Goal: Task Accomplishment & Management: Use online tool/utility

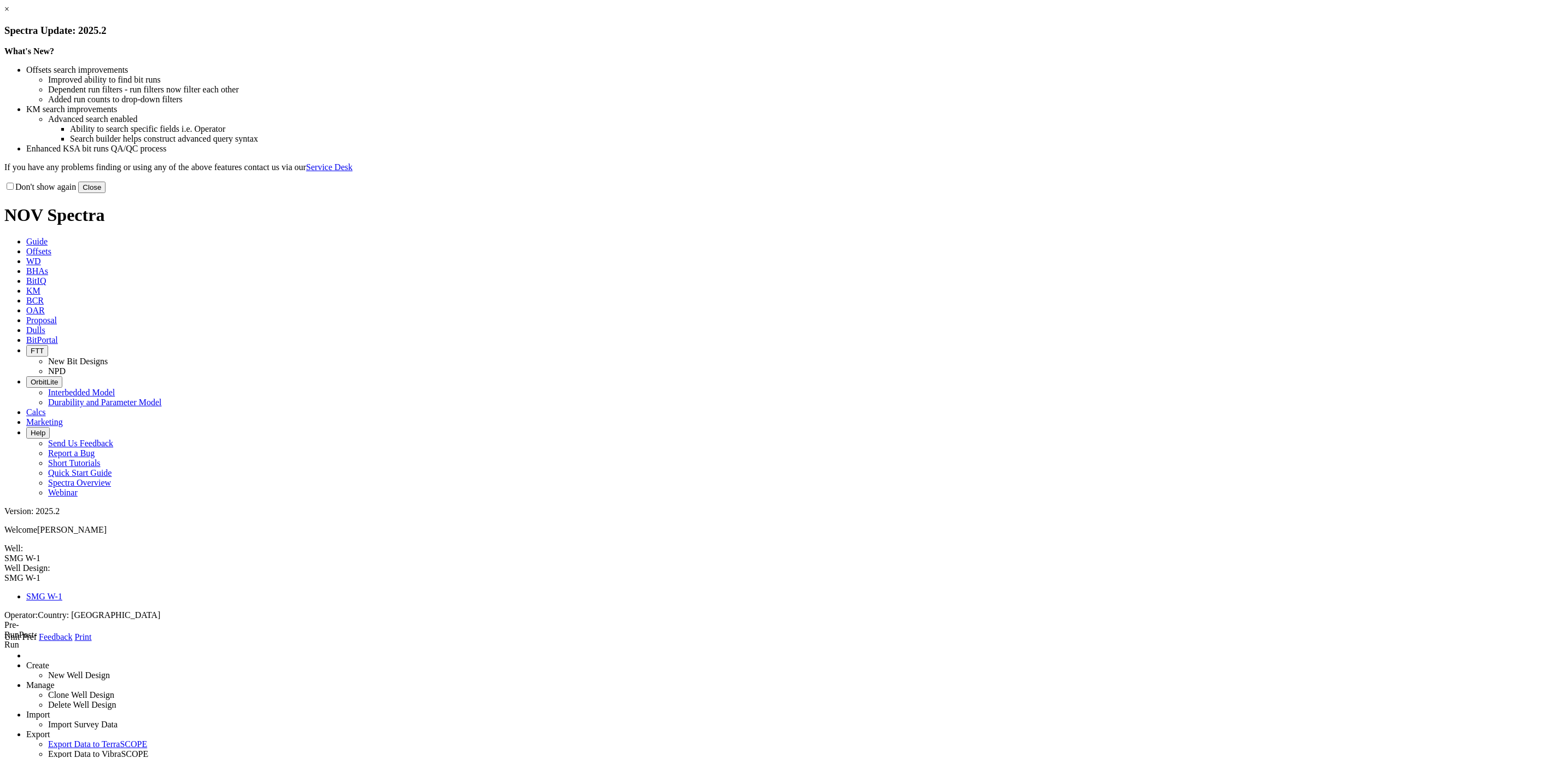
click at [105, 193] on button "Close" at bounding box center [91, 187] width 27 height 12
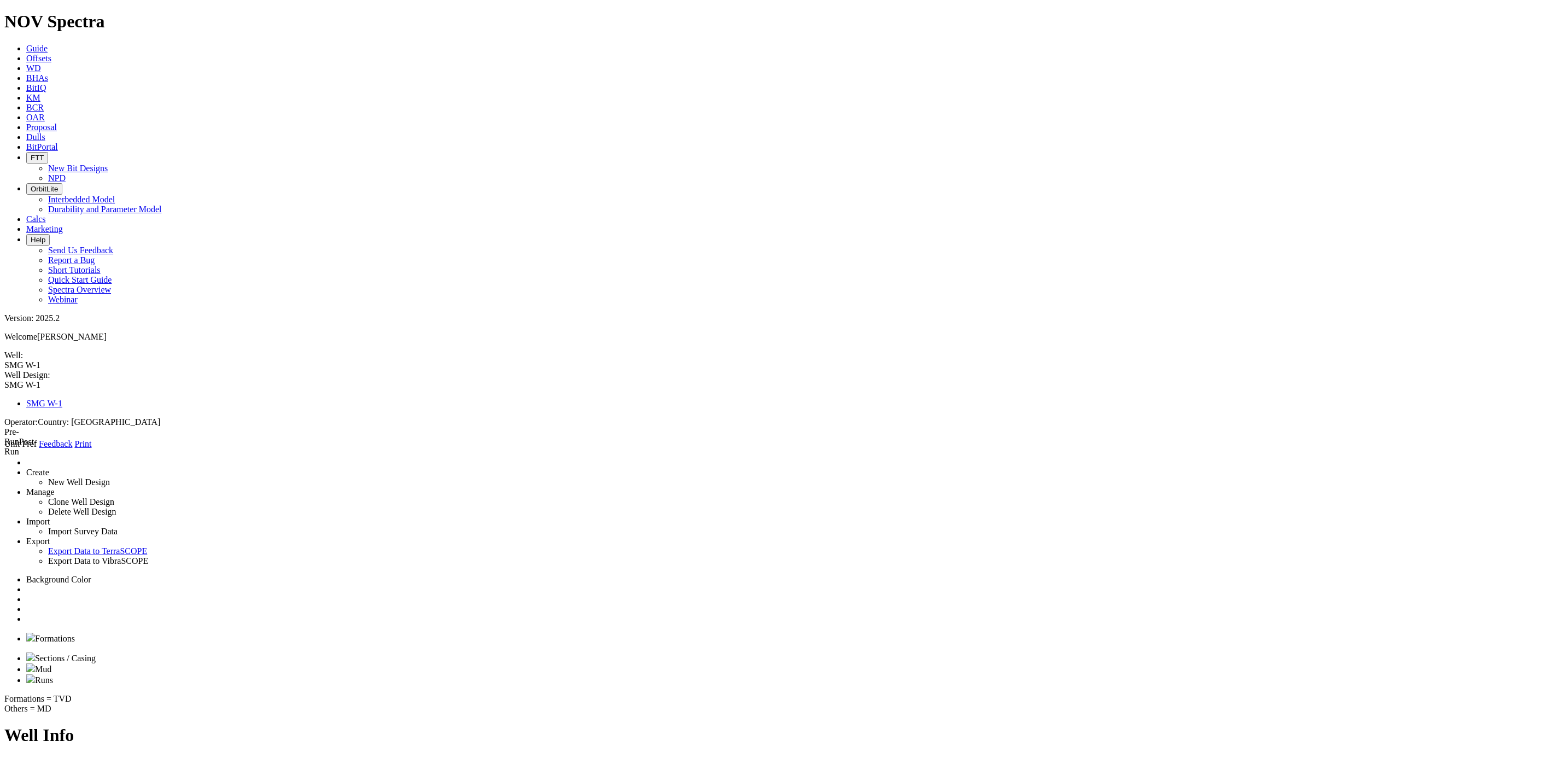
click at [26, 614] on link at bounding box center [26, 619] width 0 height 9
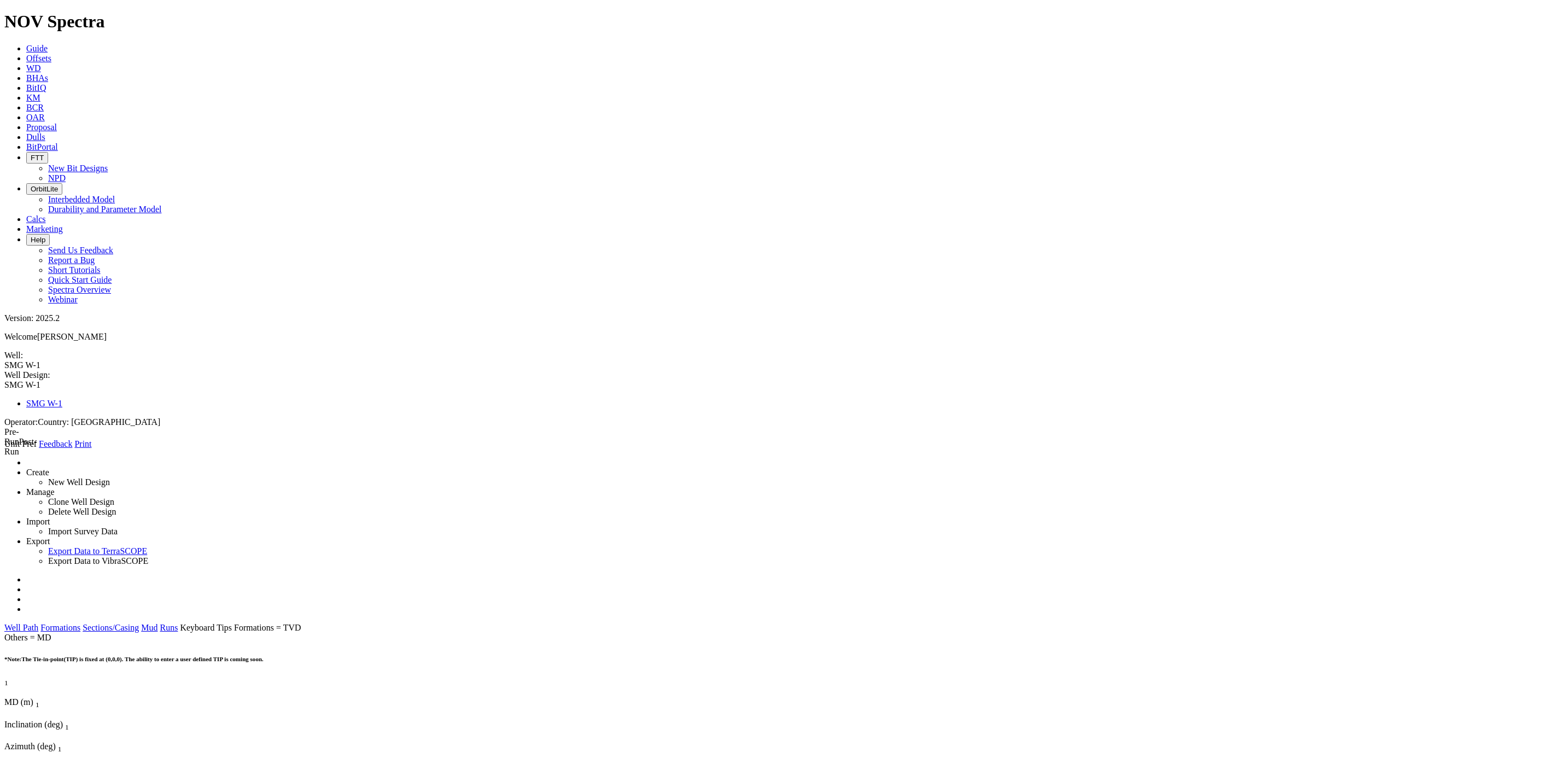
click at [4, 449] on icon at bounding box center [4, 449] width 0 height 0
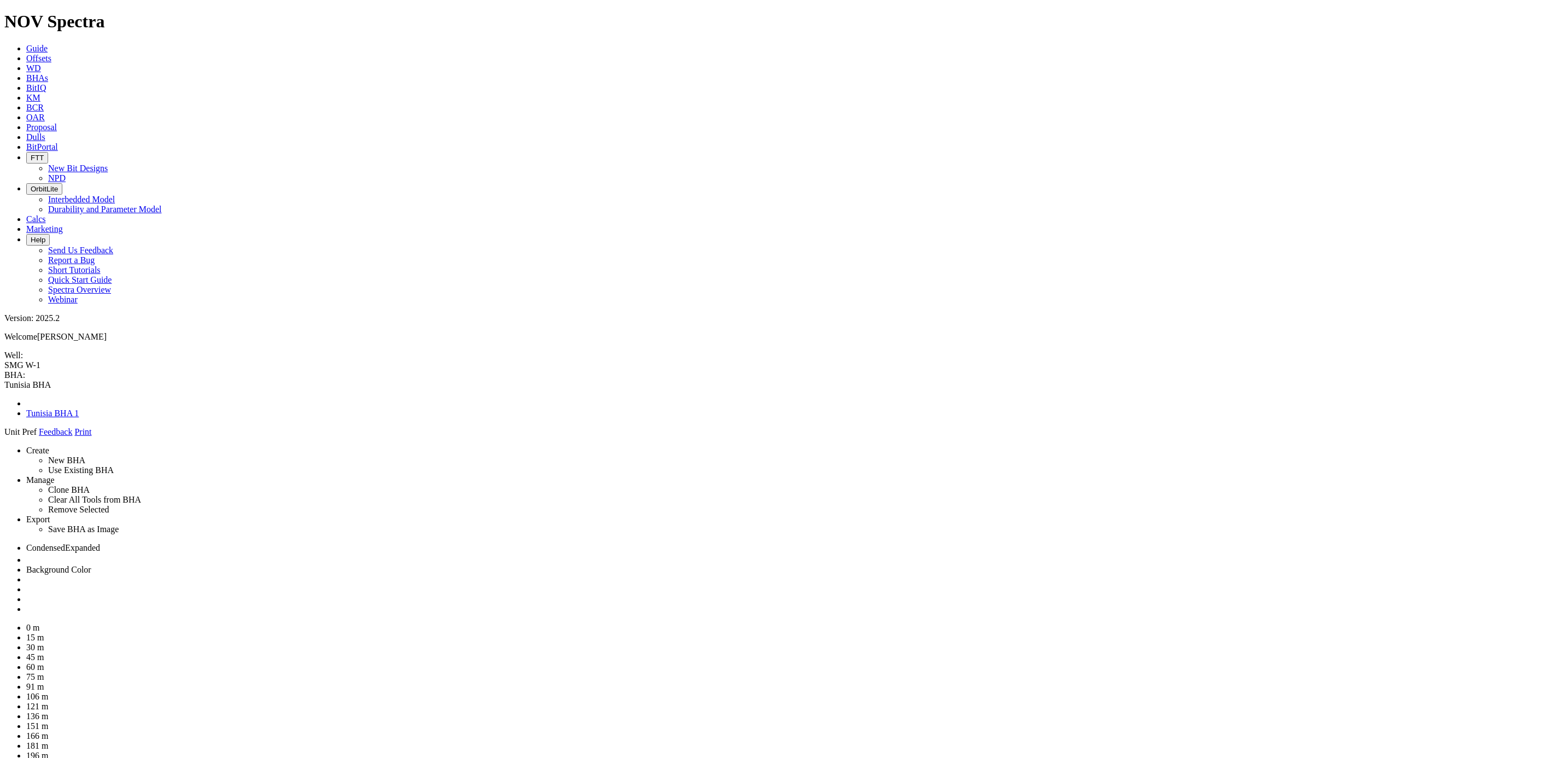
click at [26, 604] on link at bounding box center [26, 608] width 0 height 9
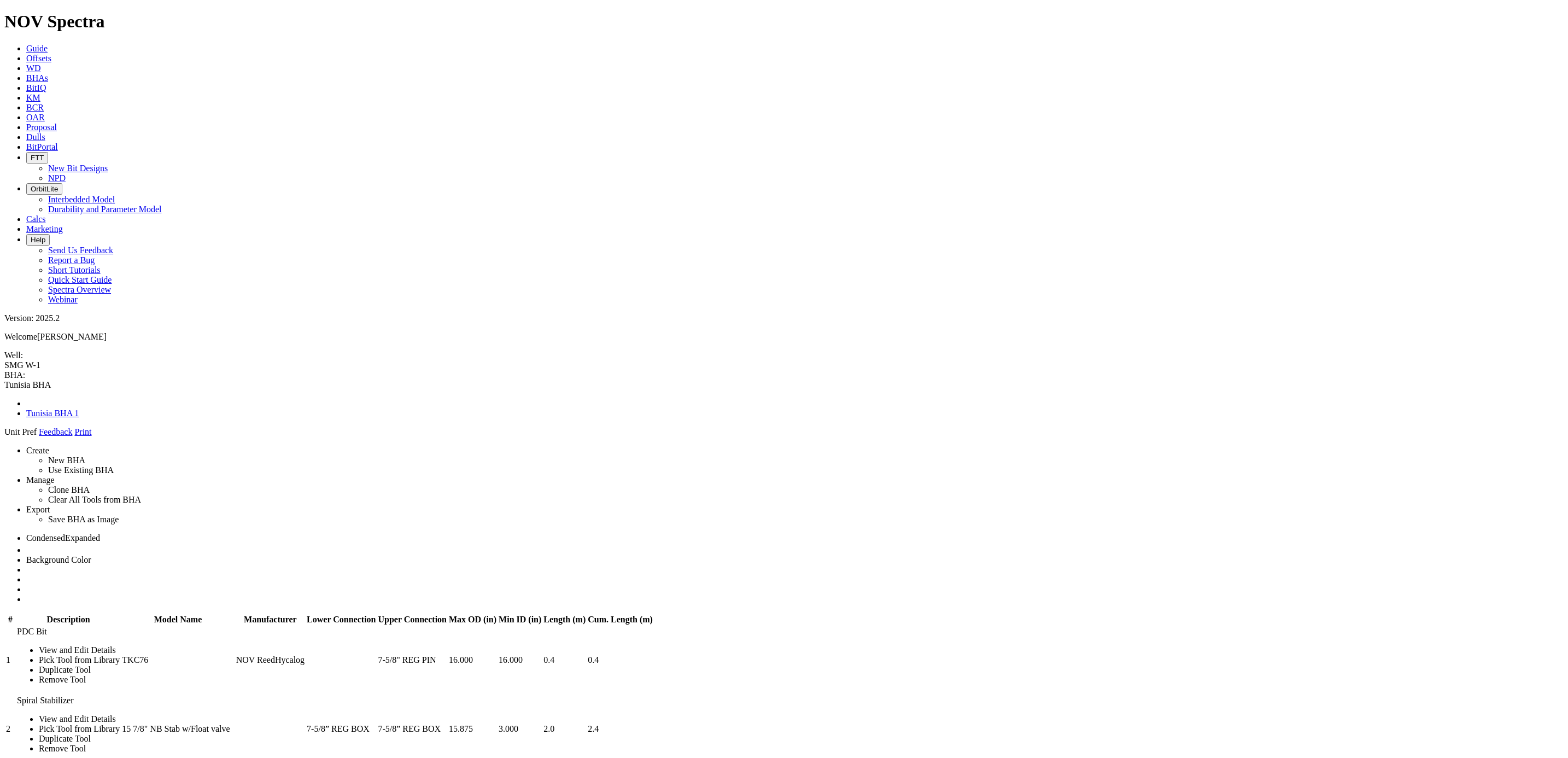
click at [26, 584] on link at bounding box center [26, 589] width 0 height 9
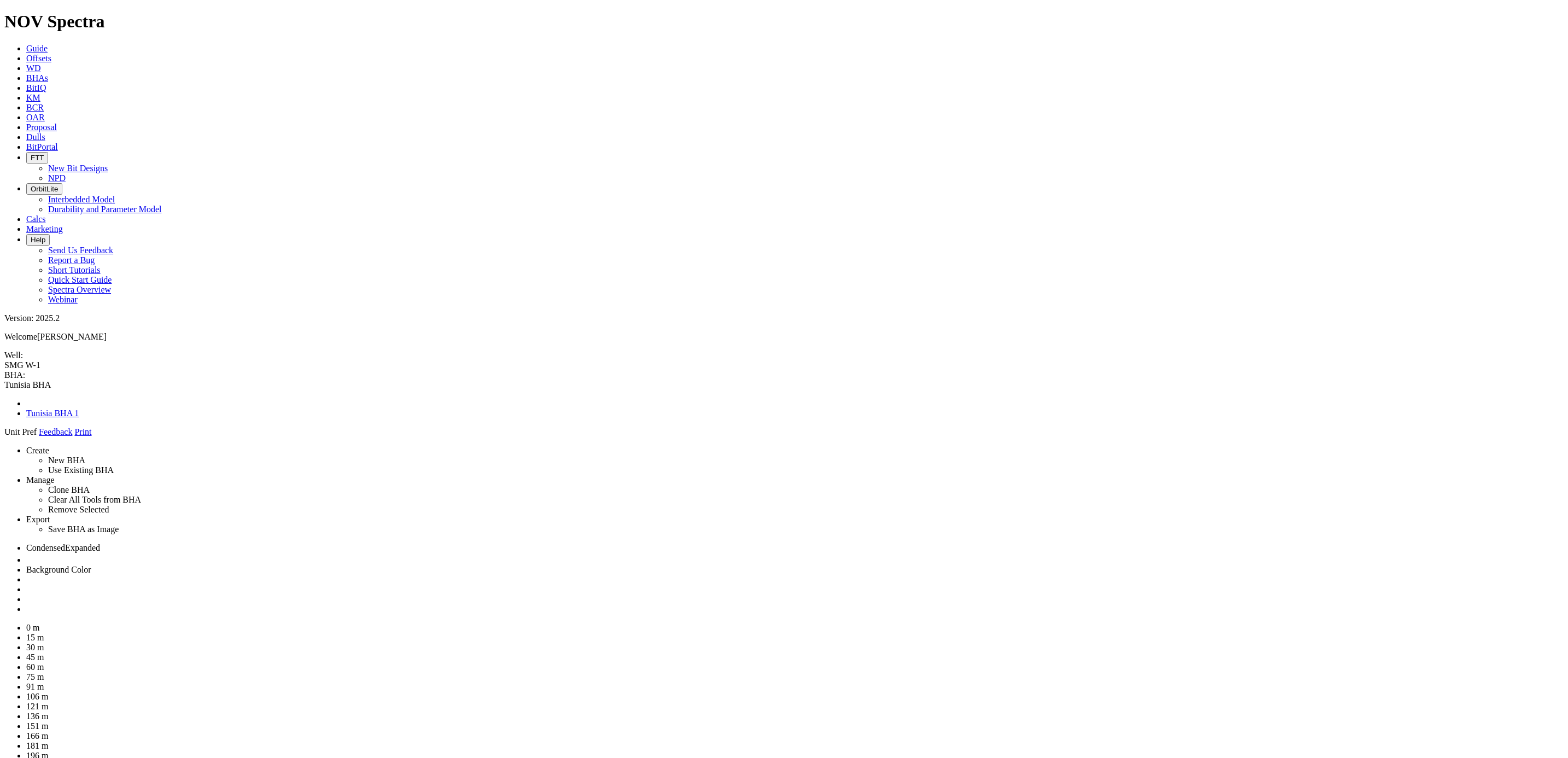
click at [4, 437] on span at bounding box center [4, 437] width 0 height 0
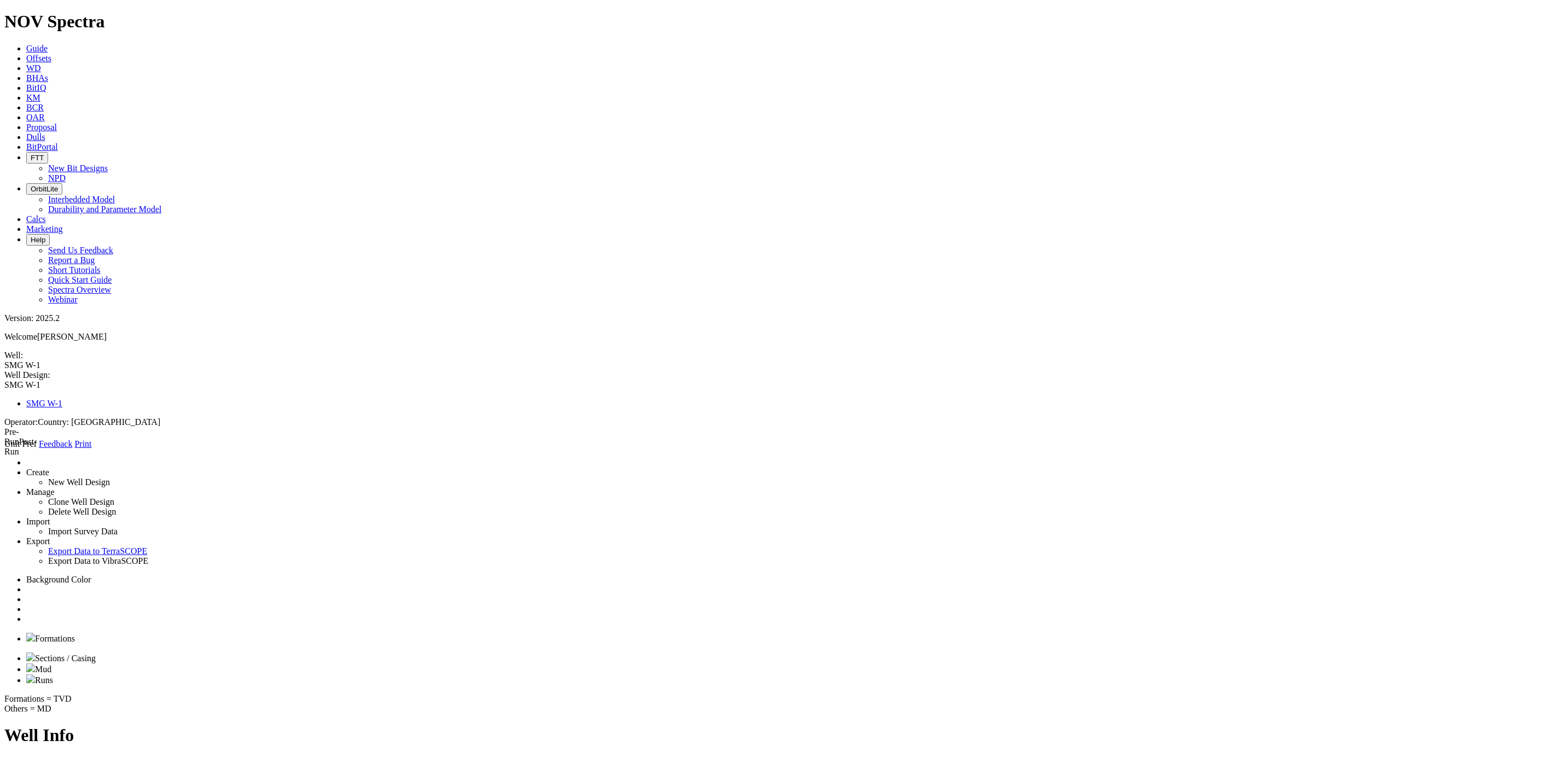
click at [53, 675] on link "Runs" at bounding box center [40, 679] width 27 height 9
type input "1"
type input "550"
type input "2000"
click at [115, 756] on button "View/Edit BHA" at bounding box center [87, 761] width 56 height 12
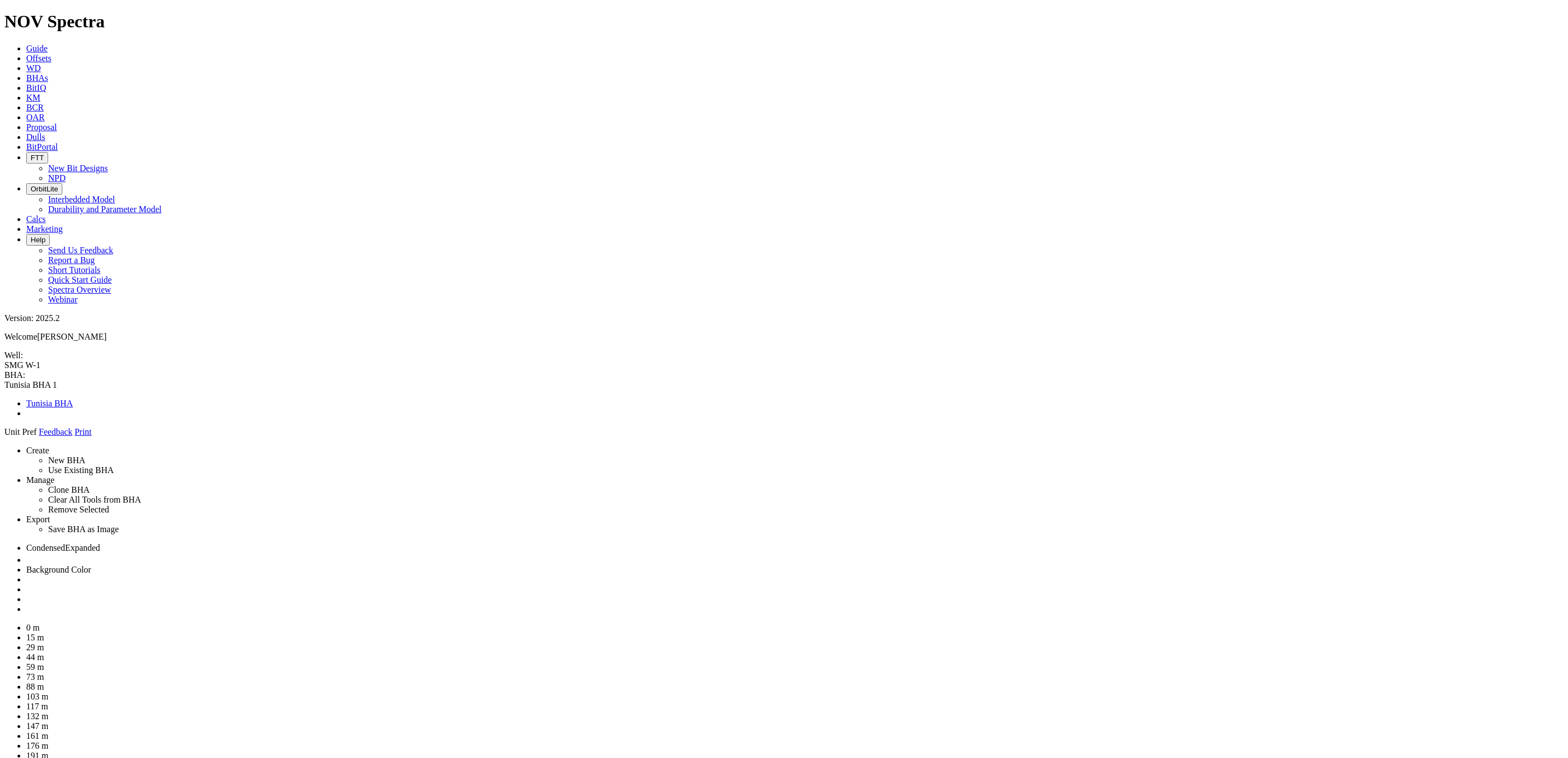
click at [26, 604] on link at bounding box center [26, 608] width 0 height 9
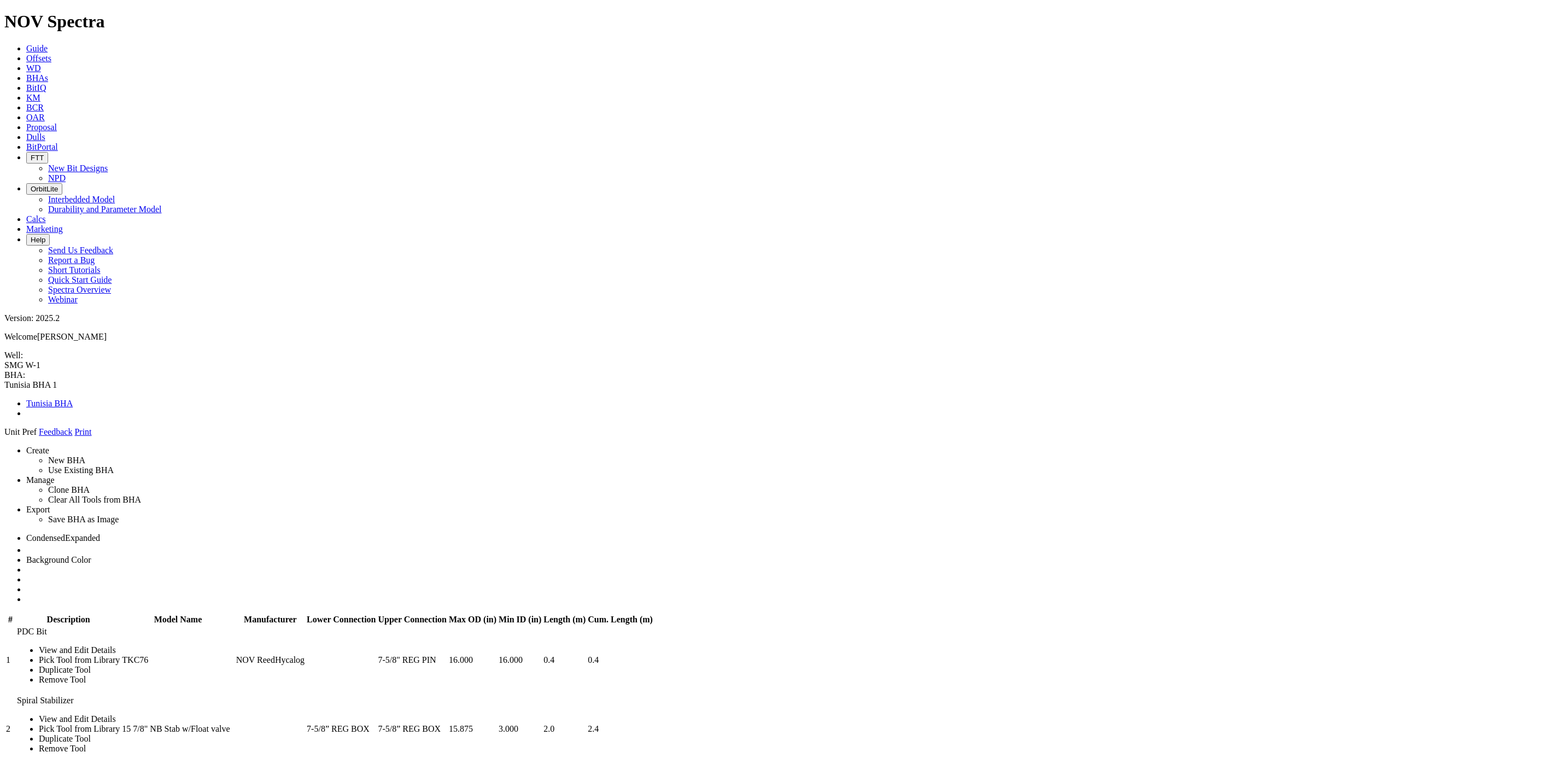
click at [1525, 533] on ul "Condensed Expanded Background Color" at bounding box center [784, 569] width 1559 height 71
click at [26, 584] on link at bounding box center [26, 589] width 0 height 9
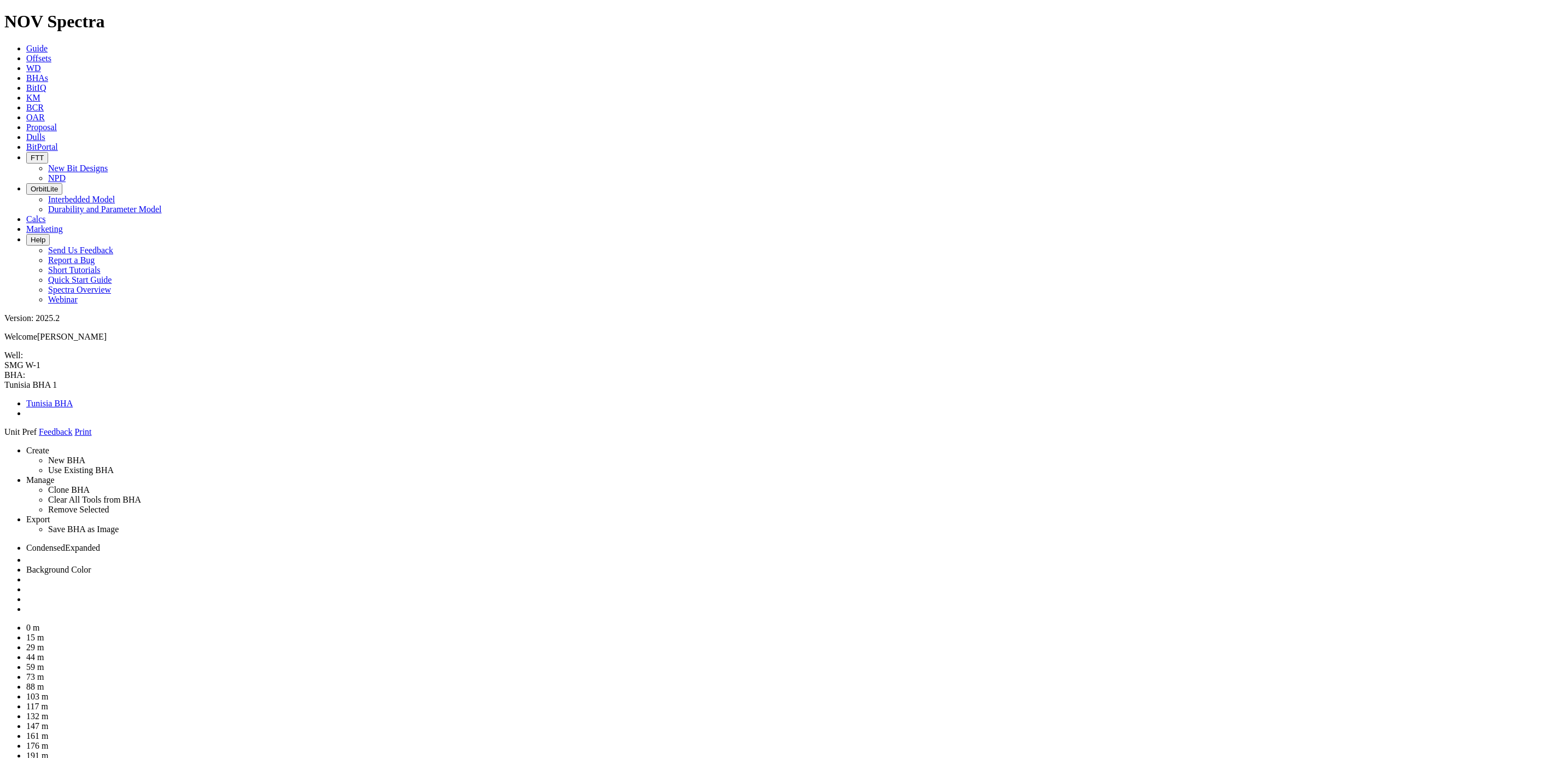
drag, startPoint x: 1422, startPoint y: 104, endPoint x: 766, endPoint y: 81, distance: 656.4
drag, startPoint x: 1419, startPoint y: 100, endPoint x: 755, endPoint y: 97, distance: 664.0
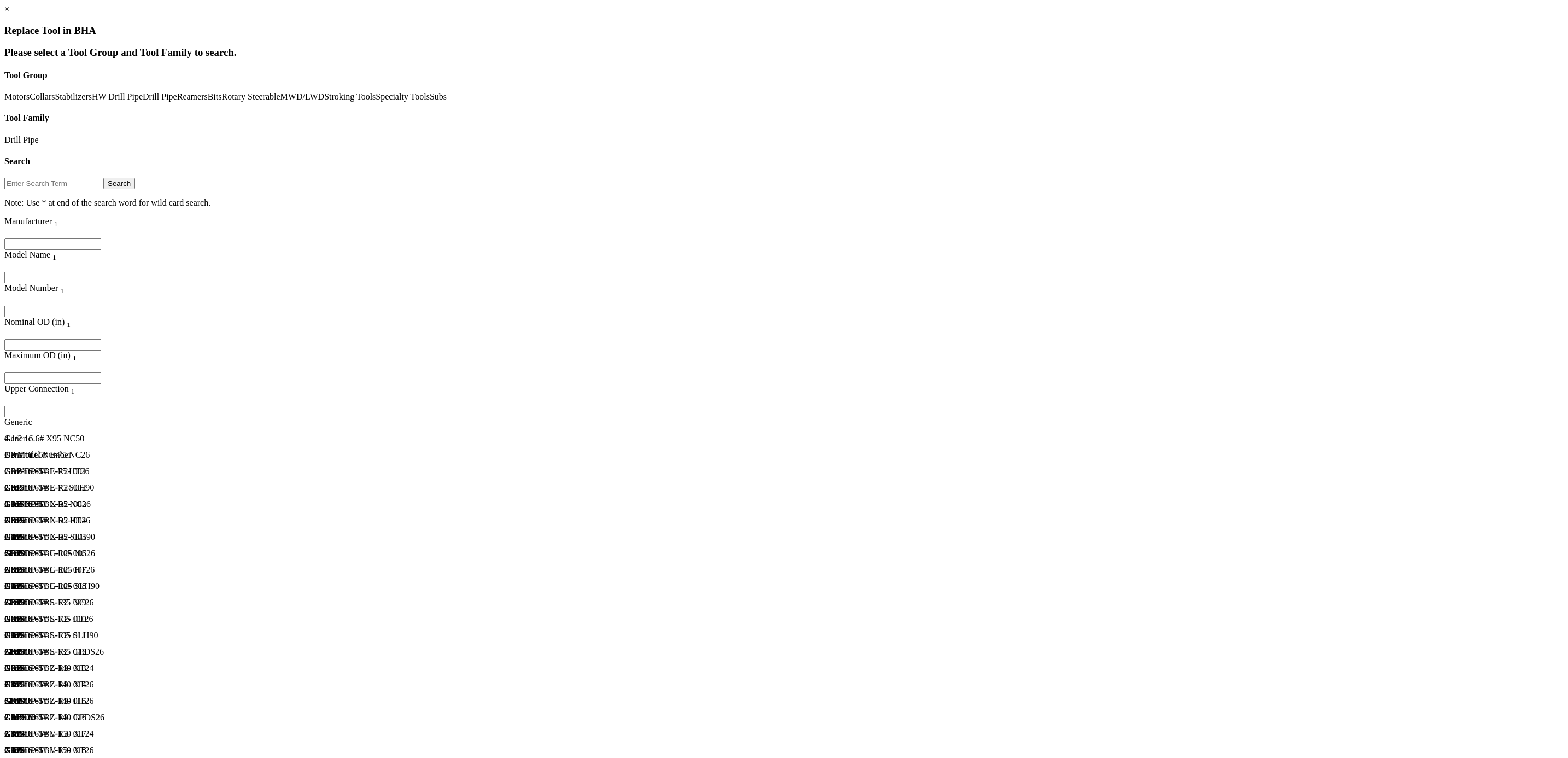
click at [135, 178] on button "Search" at bounding box center [119, 183] width 32 height 12
click at [265, 532] on div "5" 19.5# G-105 NC50" at bounding box center [209, 537] width 410 height 10
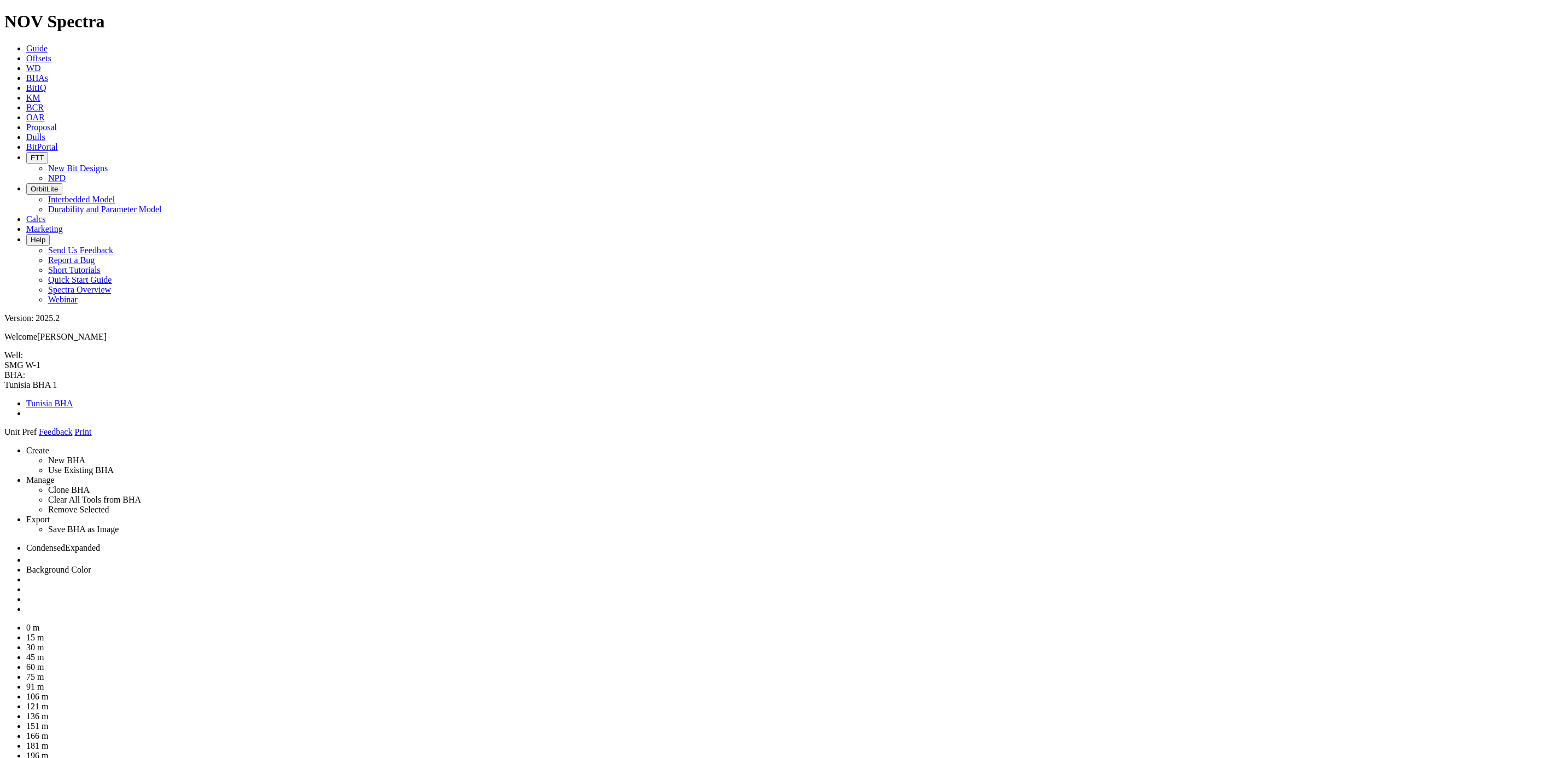
click at [26, 604] on link at bounding box center [26, 608] width 0 height 9
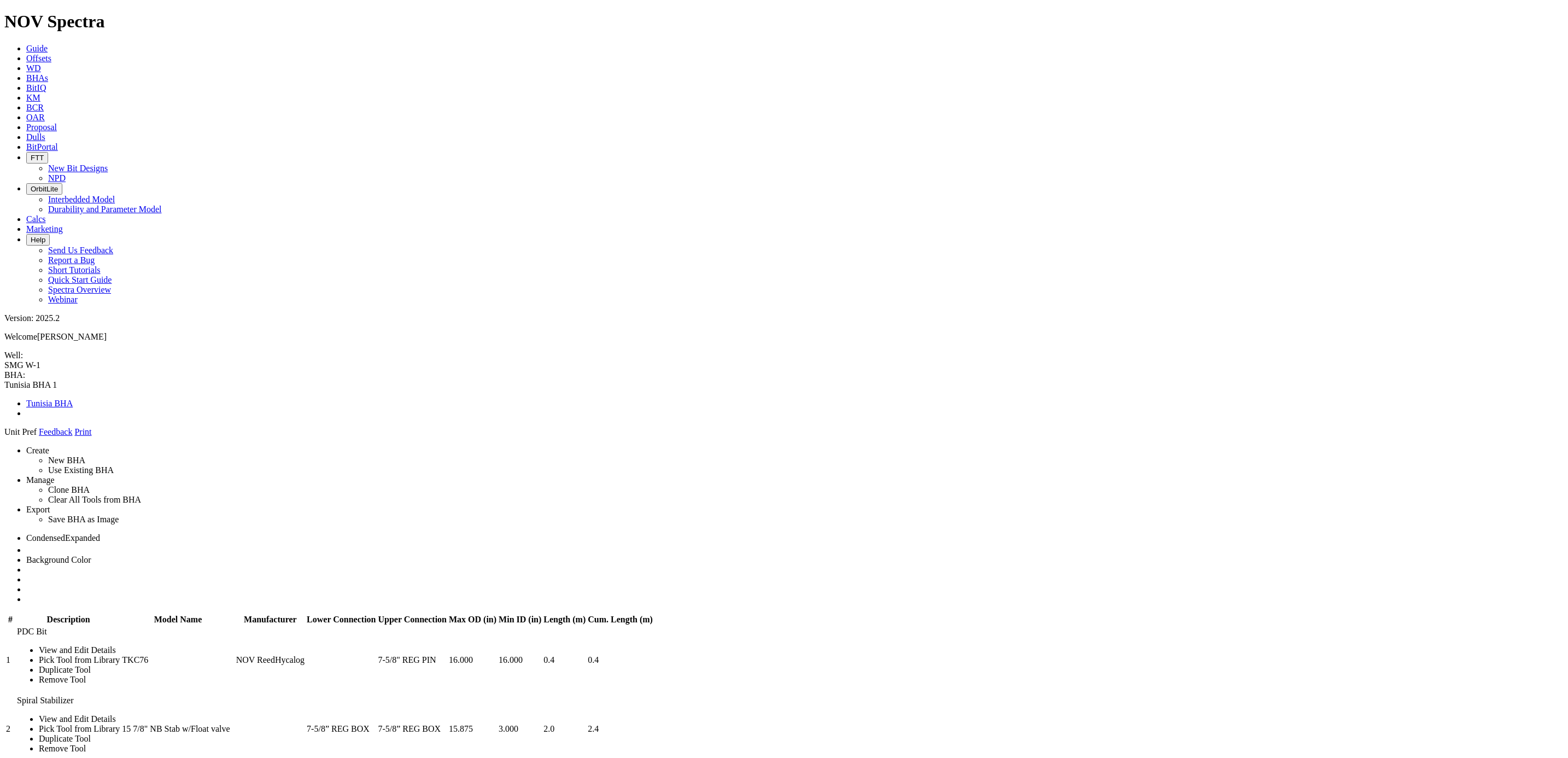
click at [4, 437] on icon at bounding box center [4, 437] width 0 height 0
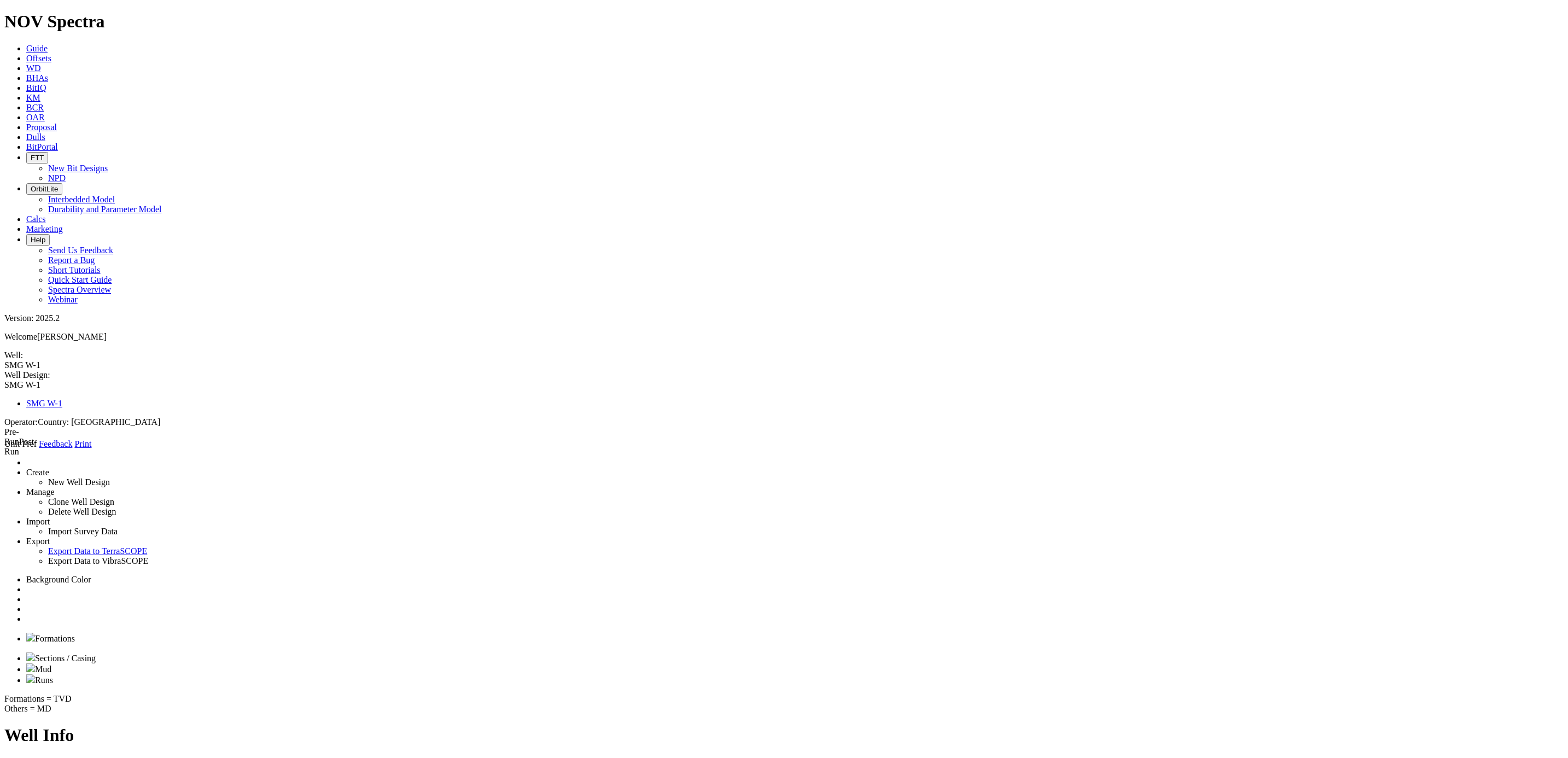
click at [53, 675] on span "Runs" at bounding box center [44, 679] width 18 height 9
click at [26, 614] on link at bounding box center [26, 619] width 0 height 9
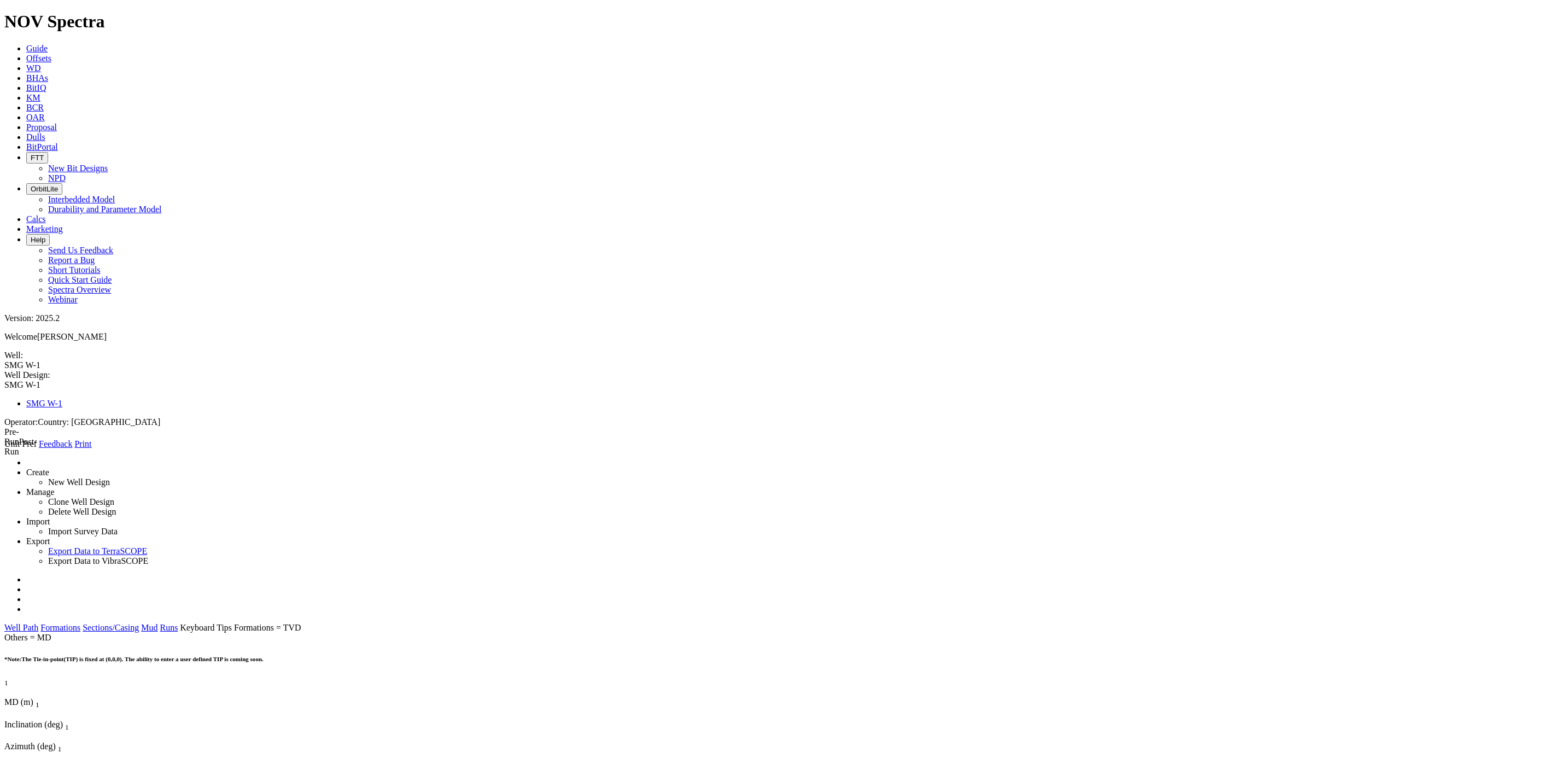
click at [178, 623] on link "Runs" at bounding box center [169, 627] width 18 height 9
click at [38, 623] on link "Well Path" at bounding box center [21, 627] width 34 height 9
click at [80, 623] on link "Formations" at bounding box center [60, 627] width 40 height 9
click at [139, 623] on link "Sections/Casing" at bounding box center [111, 627] width 57 height 9
click at [158, 623] on link "Mud" at bounding box center [149, 627] width 16 height 9
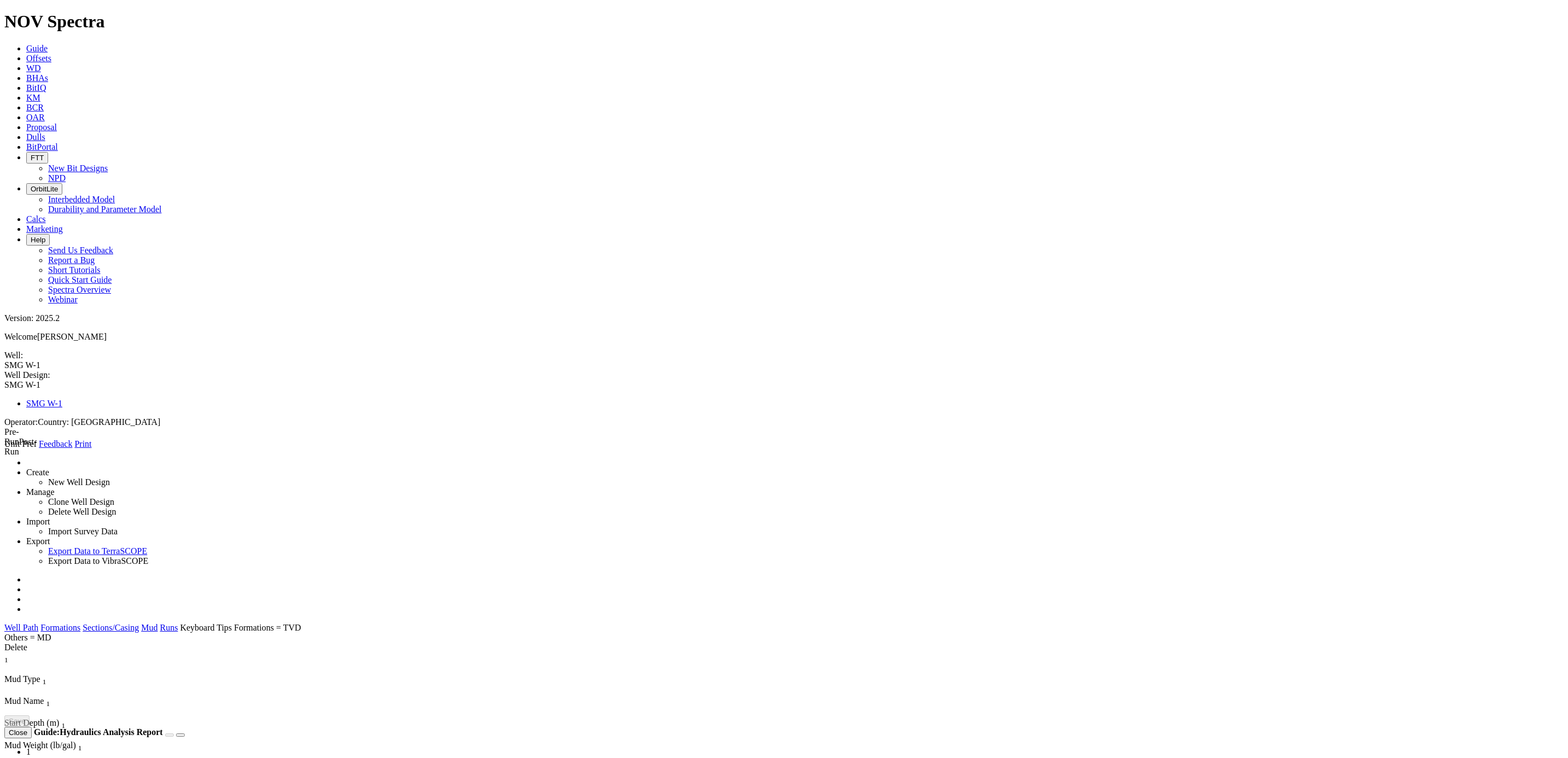
click at [178, 623] on link "Runs" at bounding box center [169, 627] width 18 height 9
click at [4, 449] on icon at bounding box center [4, 449] width 0 height 0
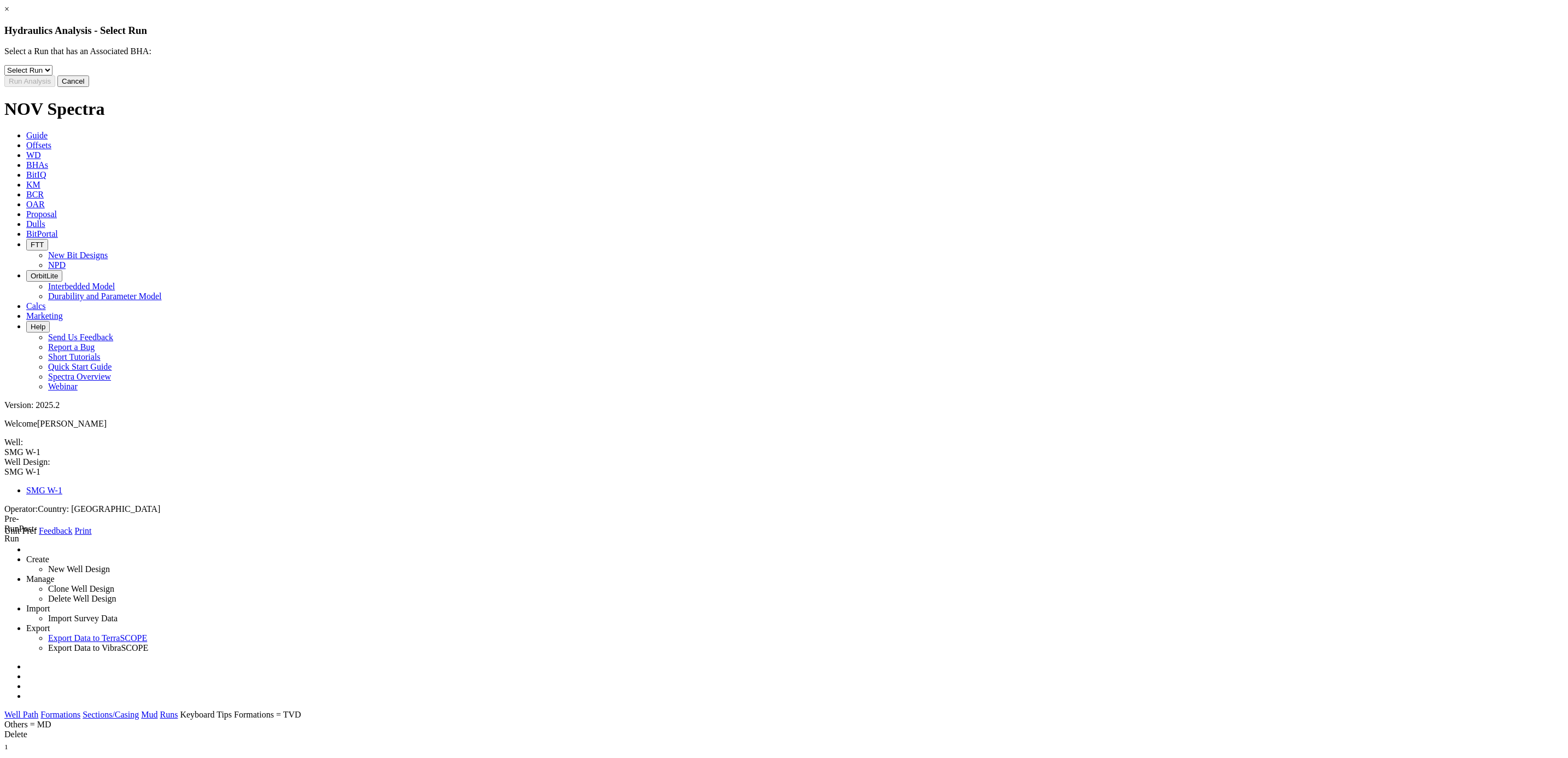
click at [89, 87] on button "Cancel" at bounding box center [73, 81] width 32 height 12
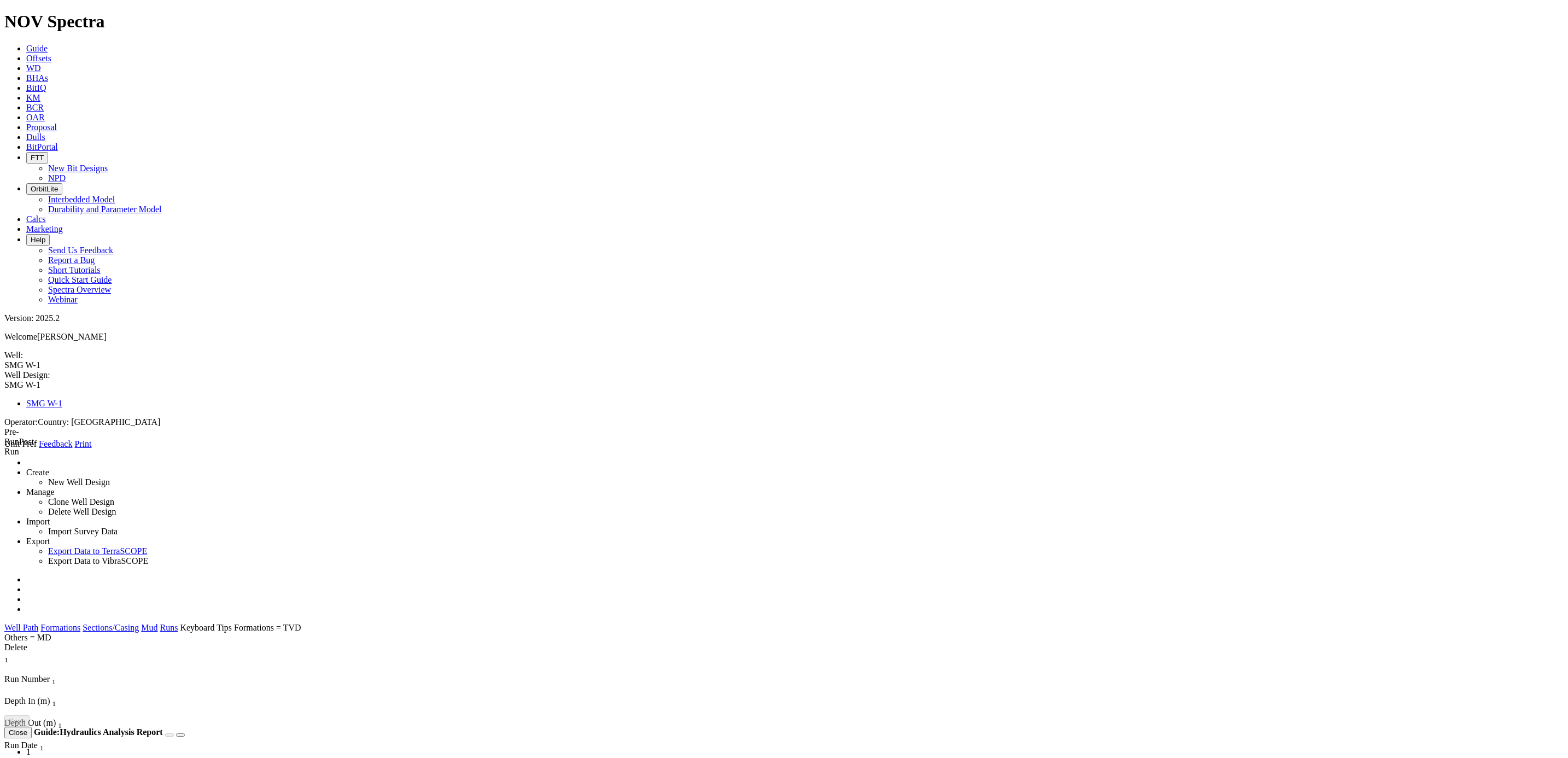
click at [4, 449] on span at bounding box center [4, 449] width 0 height 0
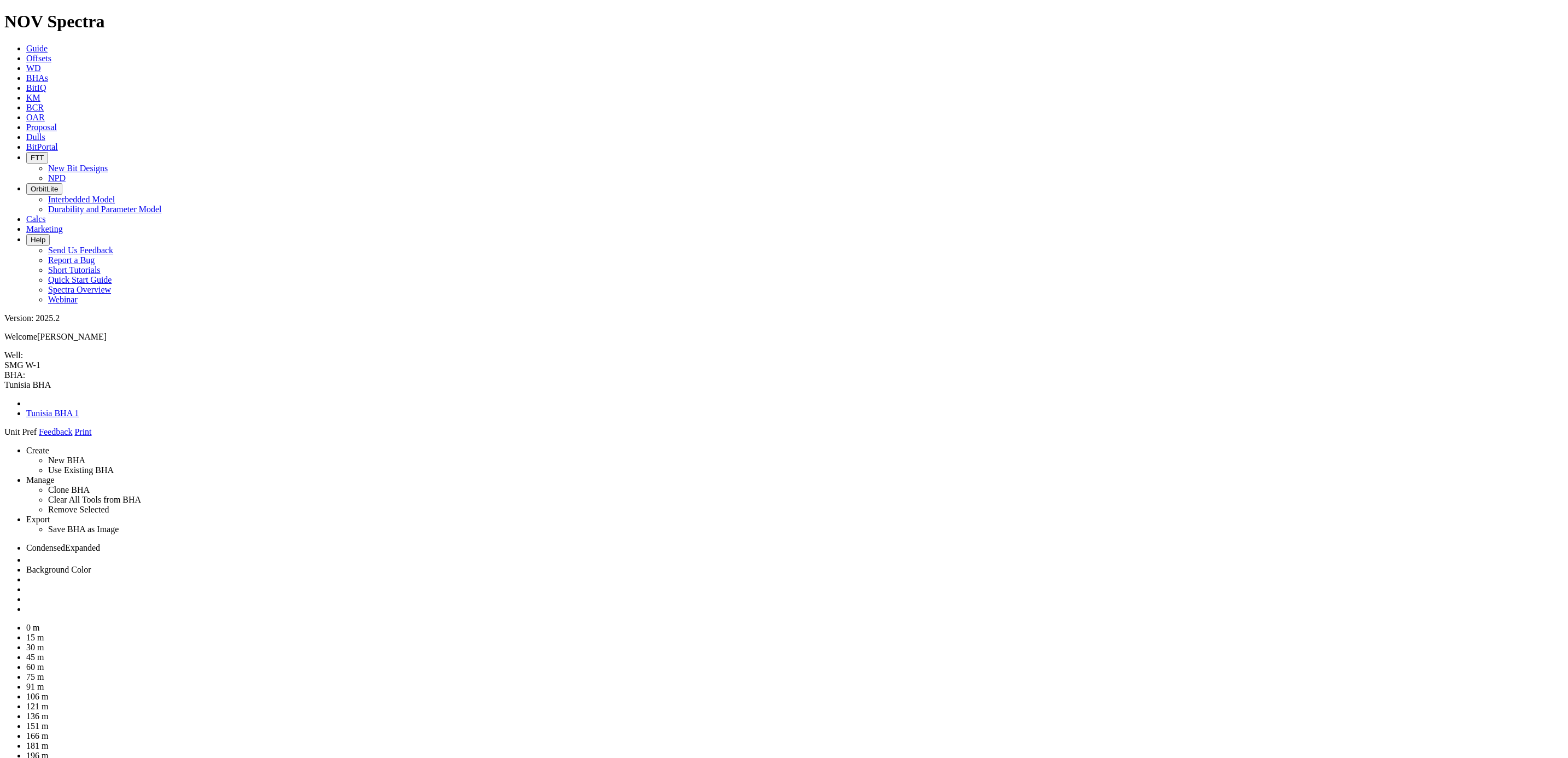
click at [26, 604] on link at bounding box center [26, 608] width 0 height 9
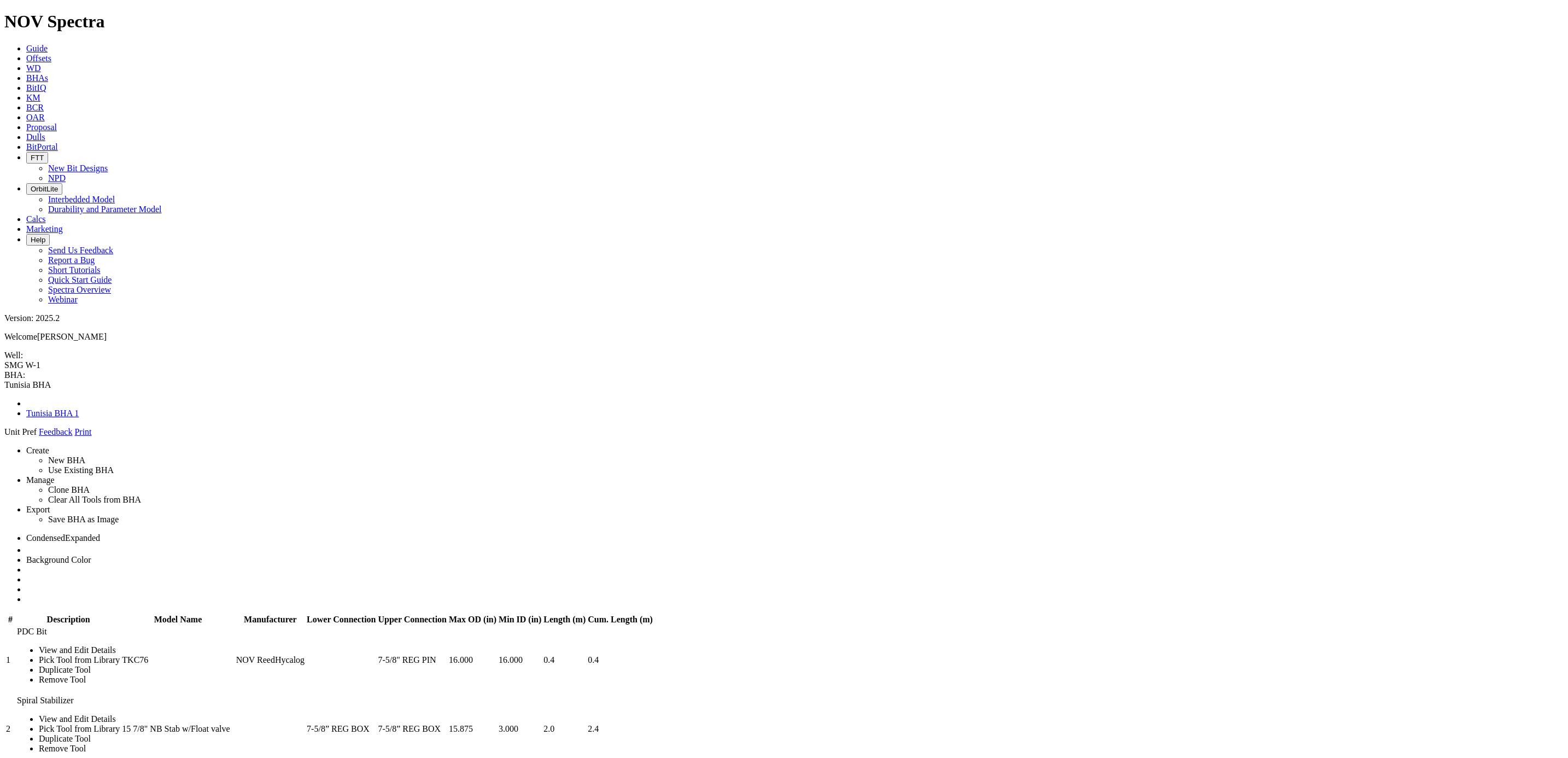
click at [4, 437] on icon at bounding box center [4, 437] width 0 height 0
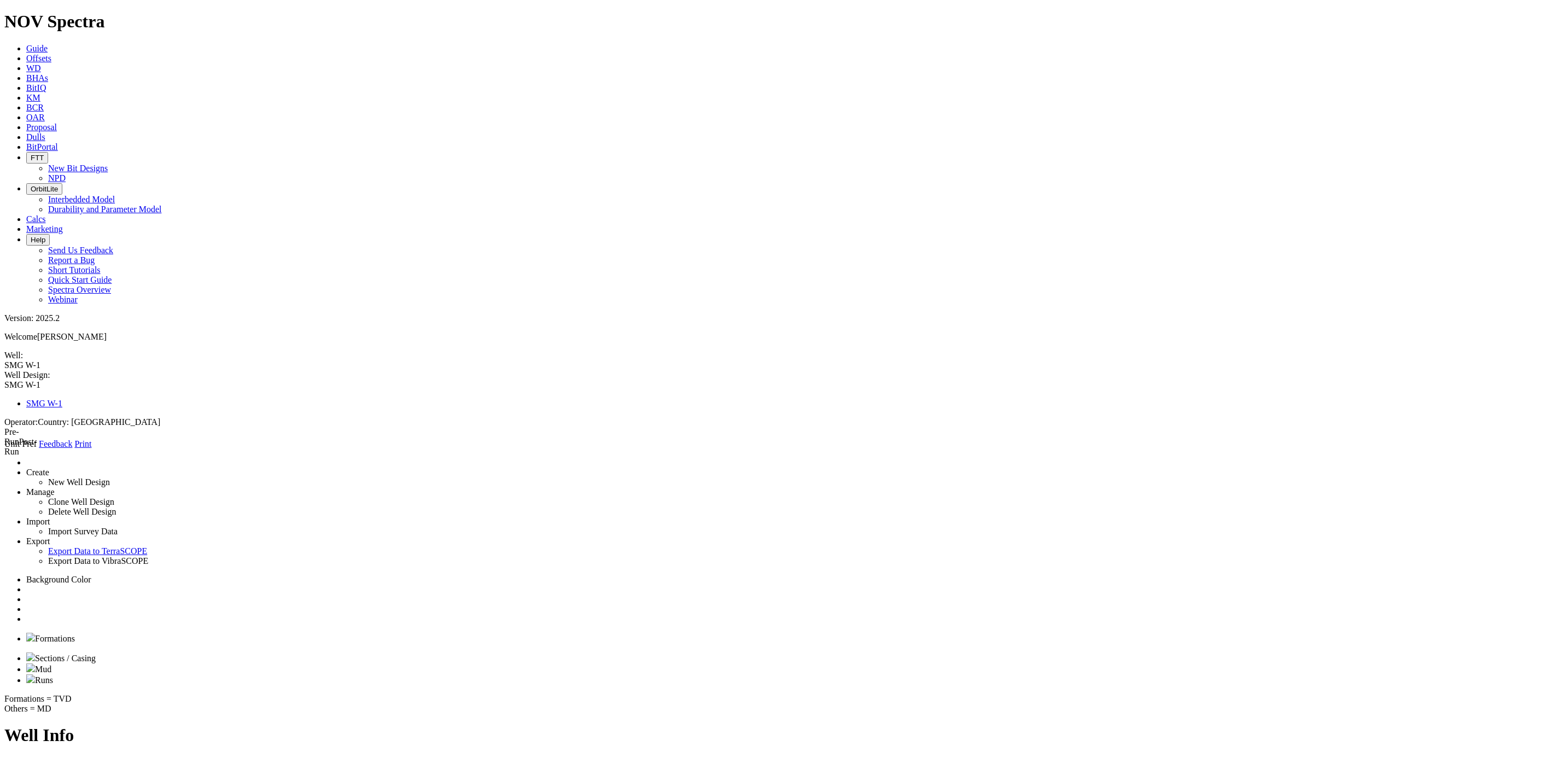
click at [53, 675] on span "Runs" at bounding box center [44, 679] width 18 height 9
type input "1"
type input "550"
type input "2000"
click at [185, 756] on button "Disassociate BHA" at bounding box center [151, 761] width 67 height 12
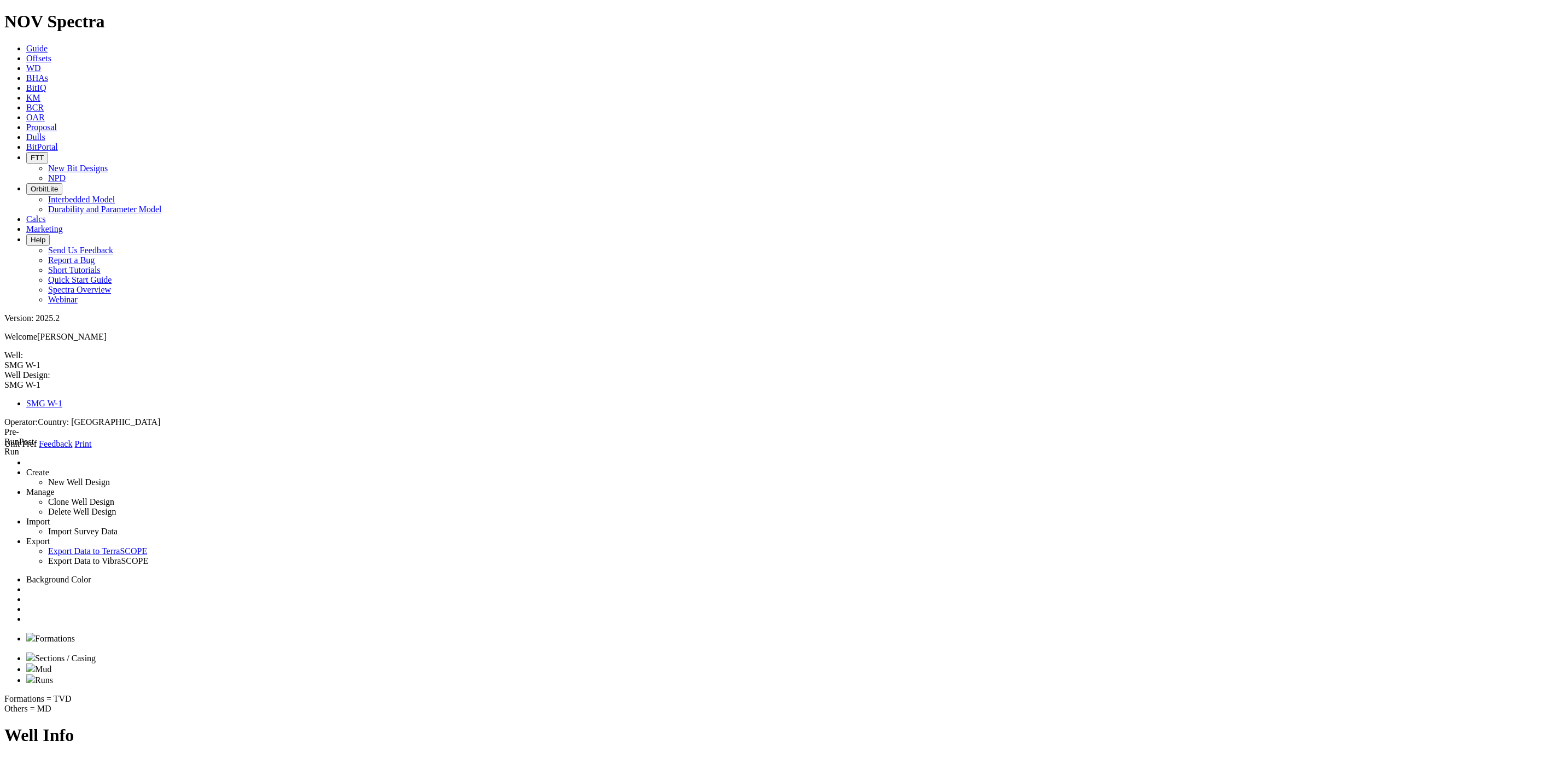
click at [53, 675] on link "Runs" at bounding box center [40, 679] width 27 height 9
type input "1"
type input "550"
type input "2000"
click at [85, 757] on select "Select BHA to Clone: Example BHA [GEOGRAPHIC_DATA] BHA [GEOGRAPHIC_DATA] BHA 1" at bounding box center [44, 772] width 81 height 10
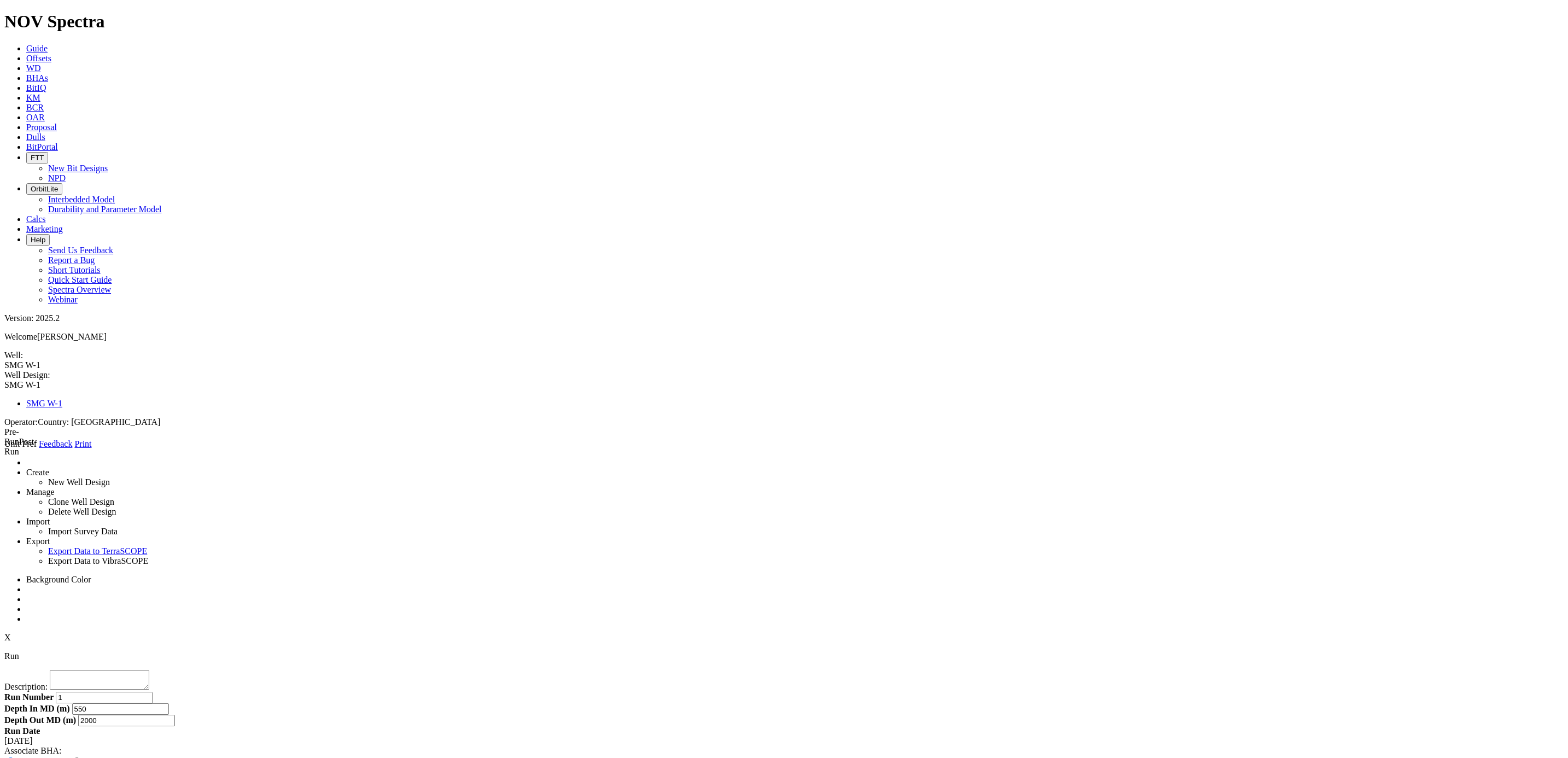
click at [317, 746] on div "Associate BHA: Clone Existing Create New Select BHA to Clone: Example BHA [GEOG…" at bounding box center [784, 762] width 1559 height 32
click at [80, 757] on input "Create New" at bounding box center [77, 761] width 7 height 7
radio input "true"
radio input "false"
click at [101, 757] on input "text" at bounding box center [52, 772] width 97 height 12
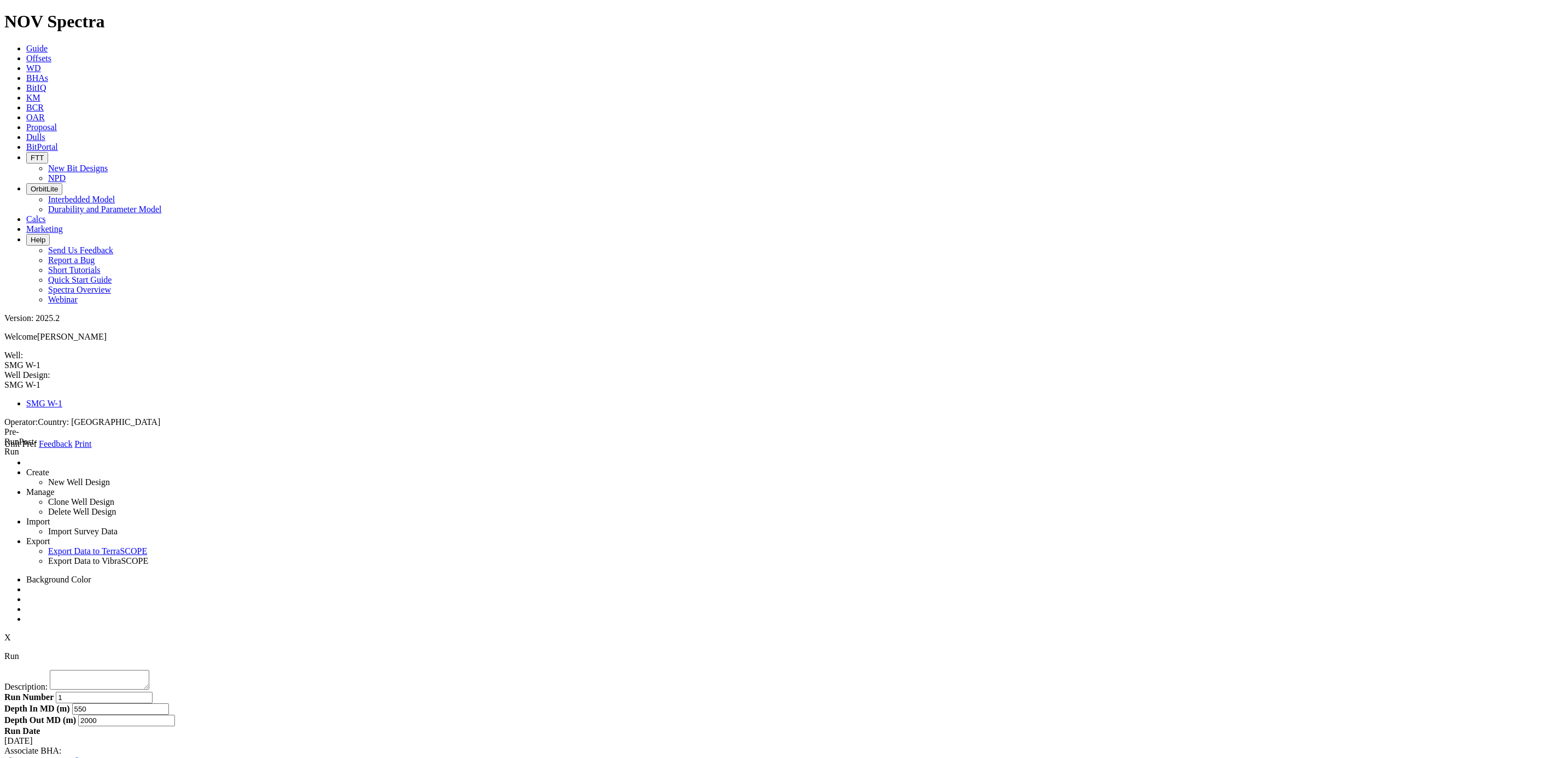
type input "Tunisia BHA 3"
click at [174, 757] on button "Create & Associate" at bounding box center [139, 772] width 71 height 12
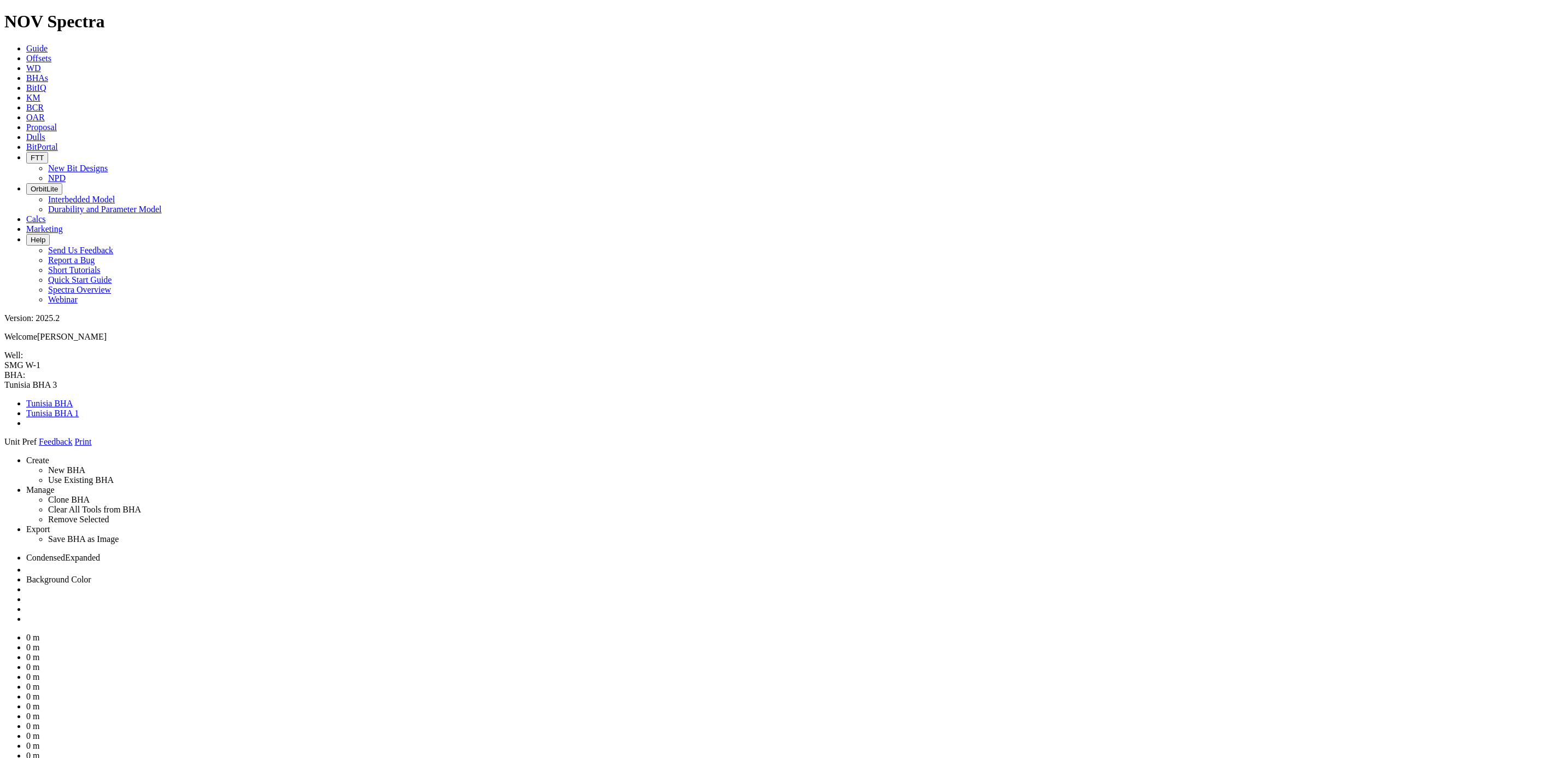
click at [4, 447] on link at bounding box center [4, 447] width 0 height 0
click at [53, 675] on link "Runs" at bounding box center [40, 679] width 27 height 9
type input "1"
type input "550"
type input "2000"
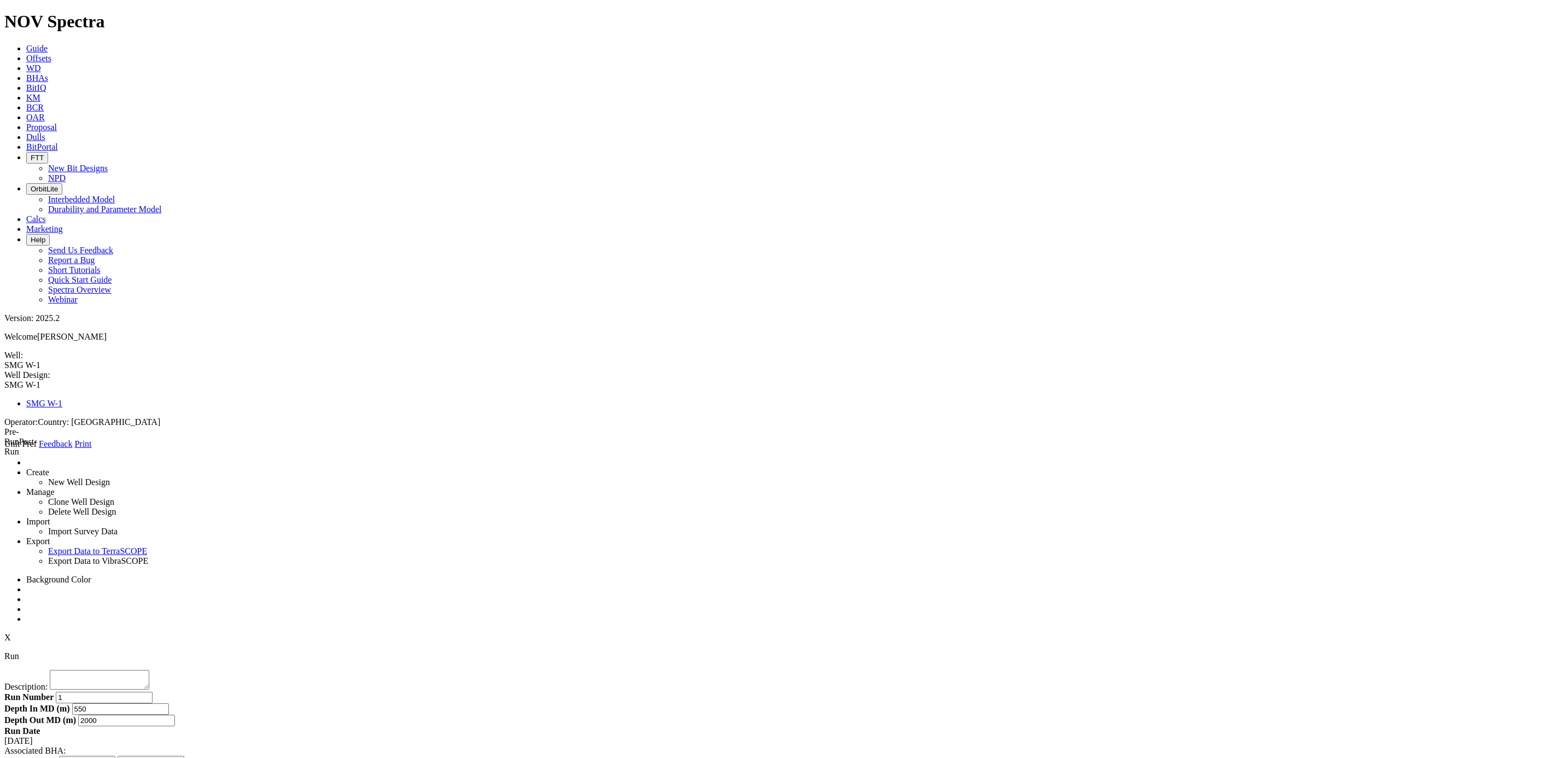
click at [185, 756] on button "Disassociate BHA" at bounding box center [151, 761] width 67 height 12
click at [53, 675] on link "Runs" at bounding box center [40, 679] width 27 height 9
type input "1"
type input "550"
type input "2000"
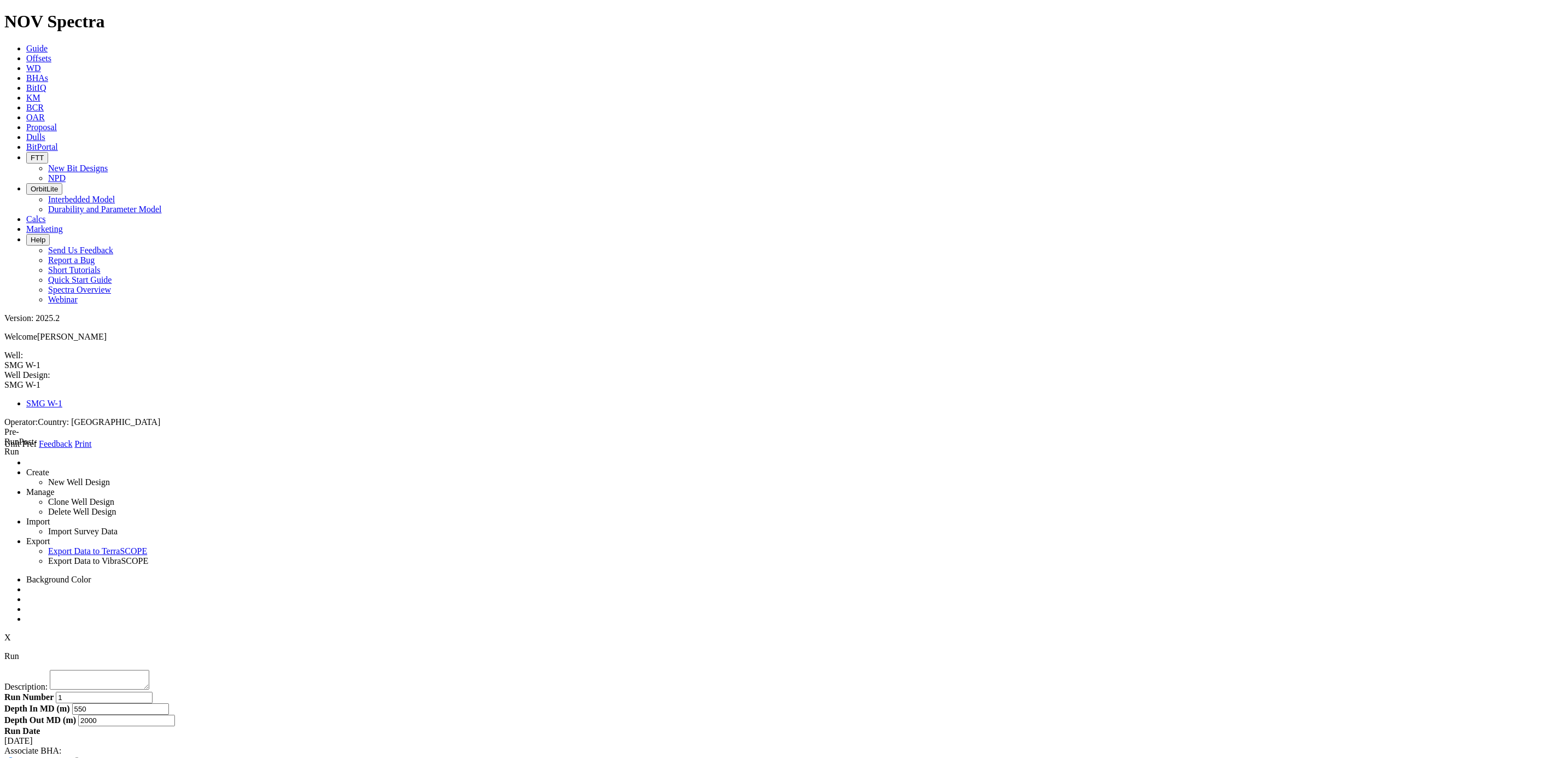
click at [85, 757] on select "Select BHA to Clone: Example BHA [GEOGRAPHIC_DATA] BHA [GEOGRAPHIC_DATA] BHA 1 …" at bounding box center [44, 772] width 81 height 10
select select "object:3764"
click at [85, 757] on select "Select BHA to Clone: Example BHA [GEOGRAPHIC_DATA] BHA [GEOGRAPHIC_DATA] BHA 1 …" at bounding box center [44, 772] width 81 height 10
click at [184, 757] on input "text" at bounding box center [136, 772] width 97 height 12
type input "BHA1"
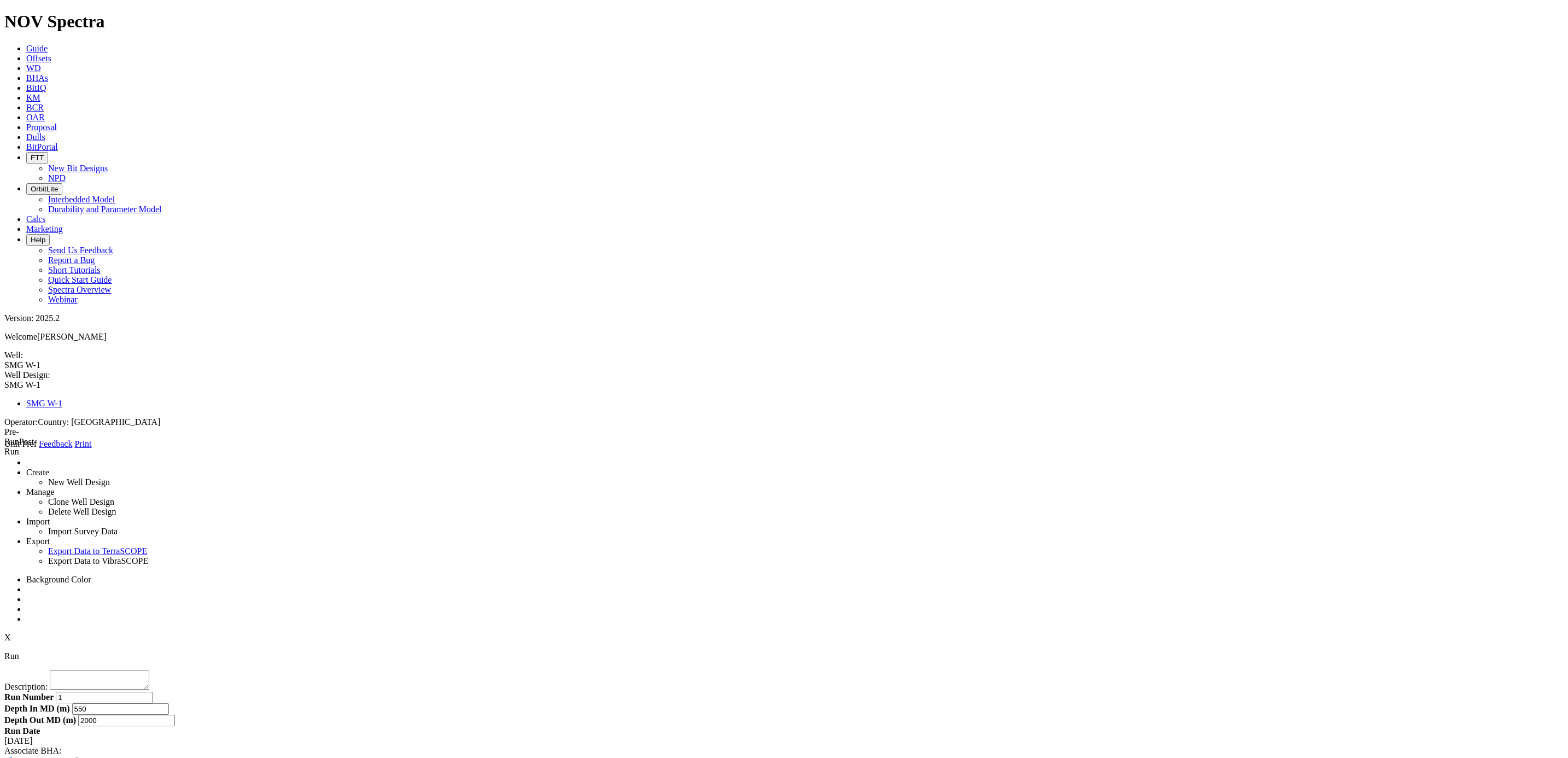
click at [254, 757] on button "Clone & Associate" at bounding box center [220, 772] width 68 height 12
click at [26, 614] on link at bounding box center [26, 619] width 0 height 9
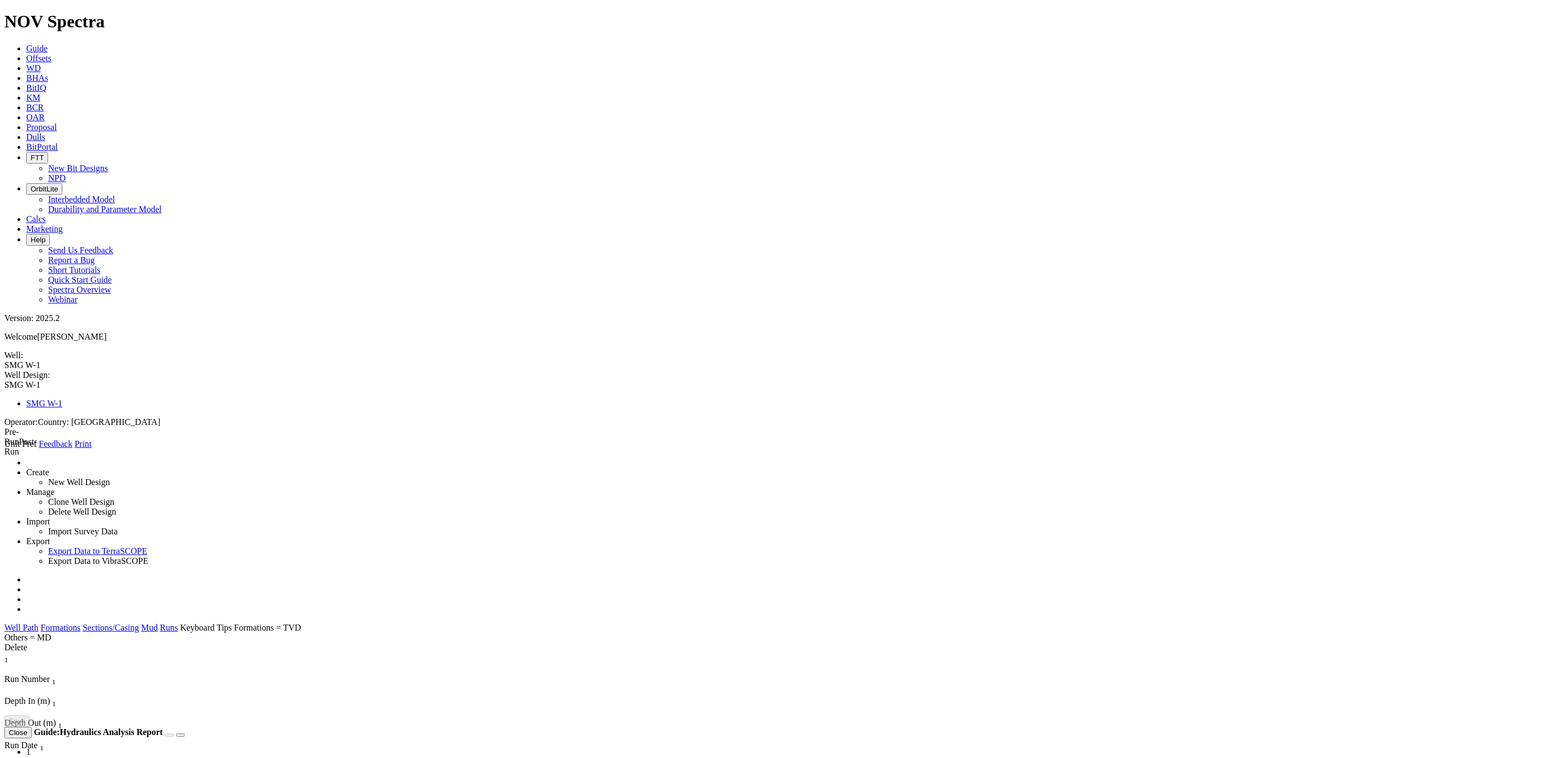
click at [4, 449] on icon at bounding box center [4, 449] width 0 height 0
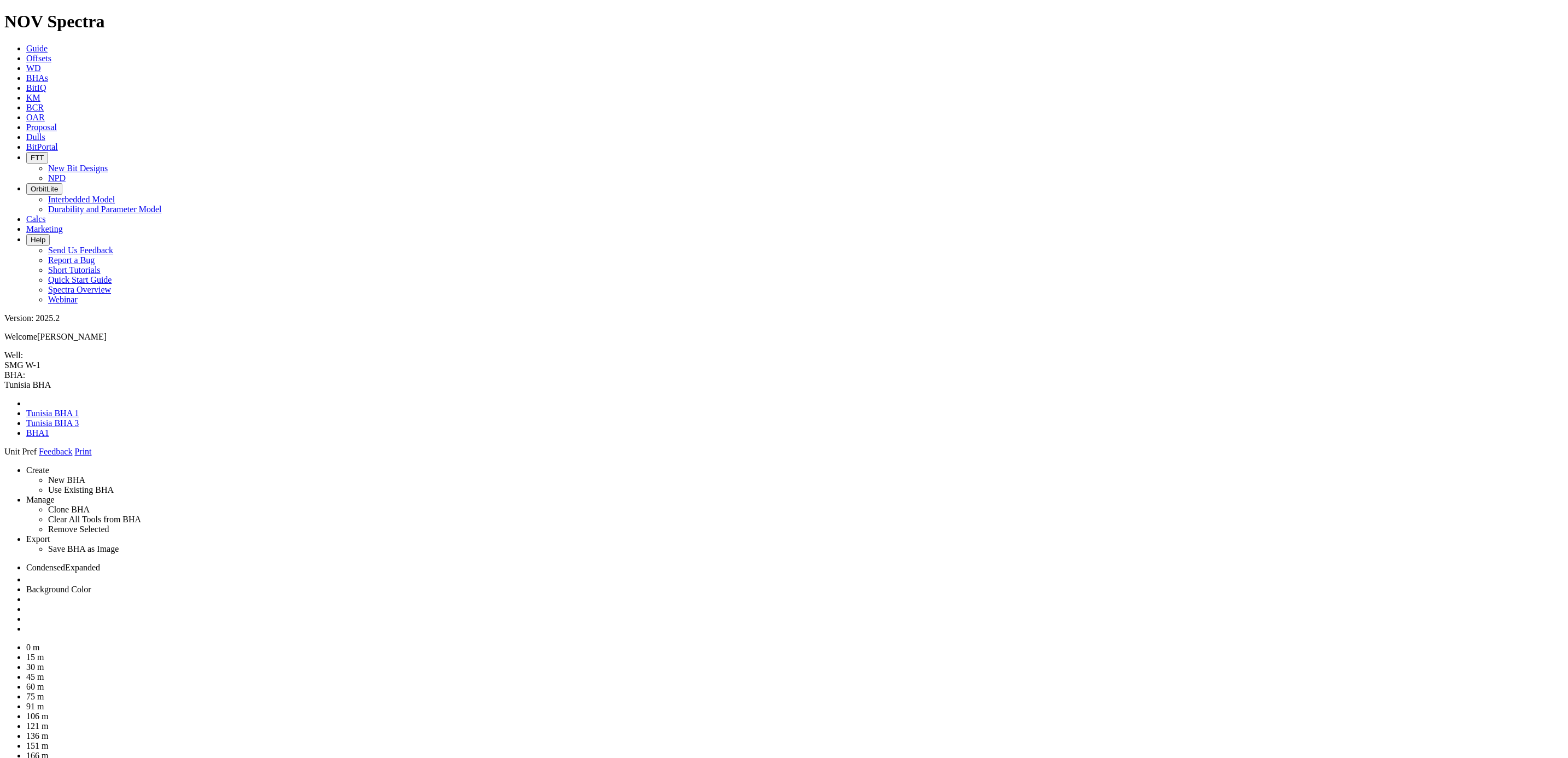
click at [26, 624] on link at bounding box center [26, 628] width 0 height 9
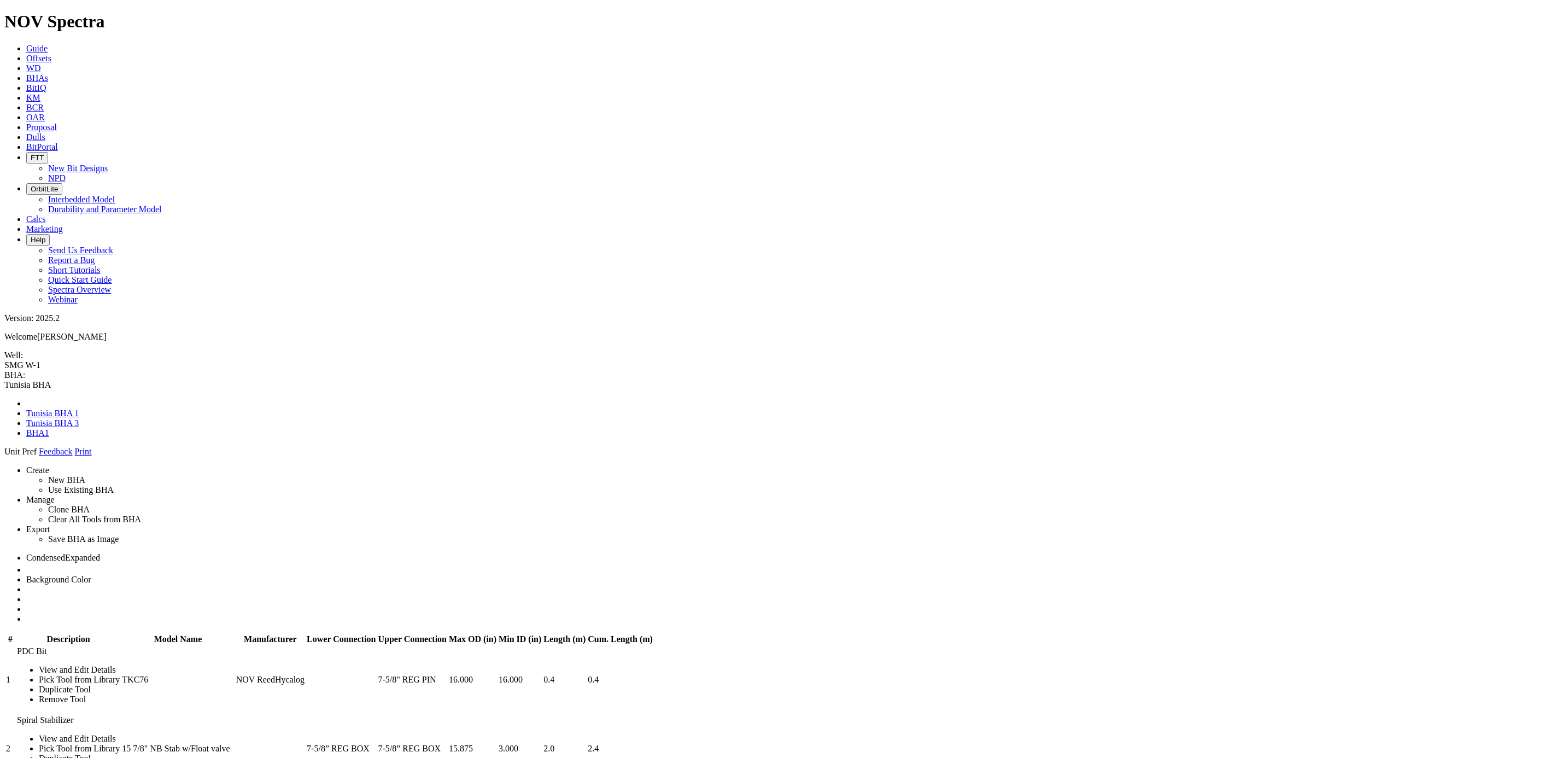
click at [4, 457] on span at bounding box center [4, 457] width 0 height 0
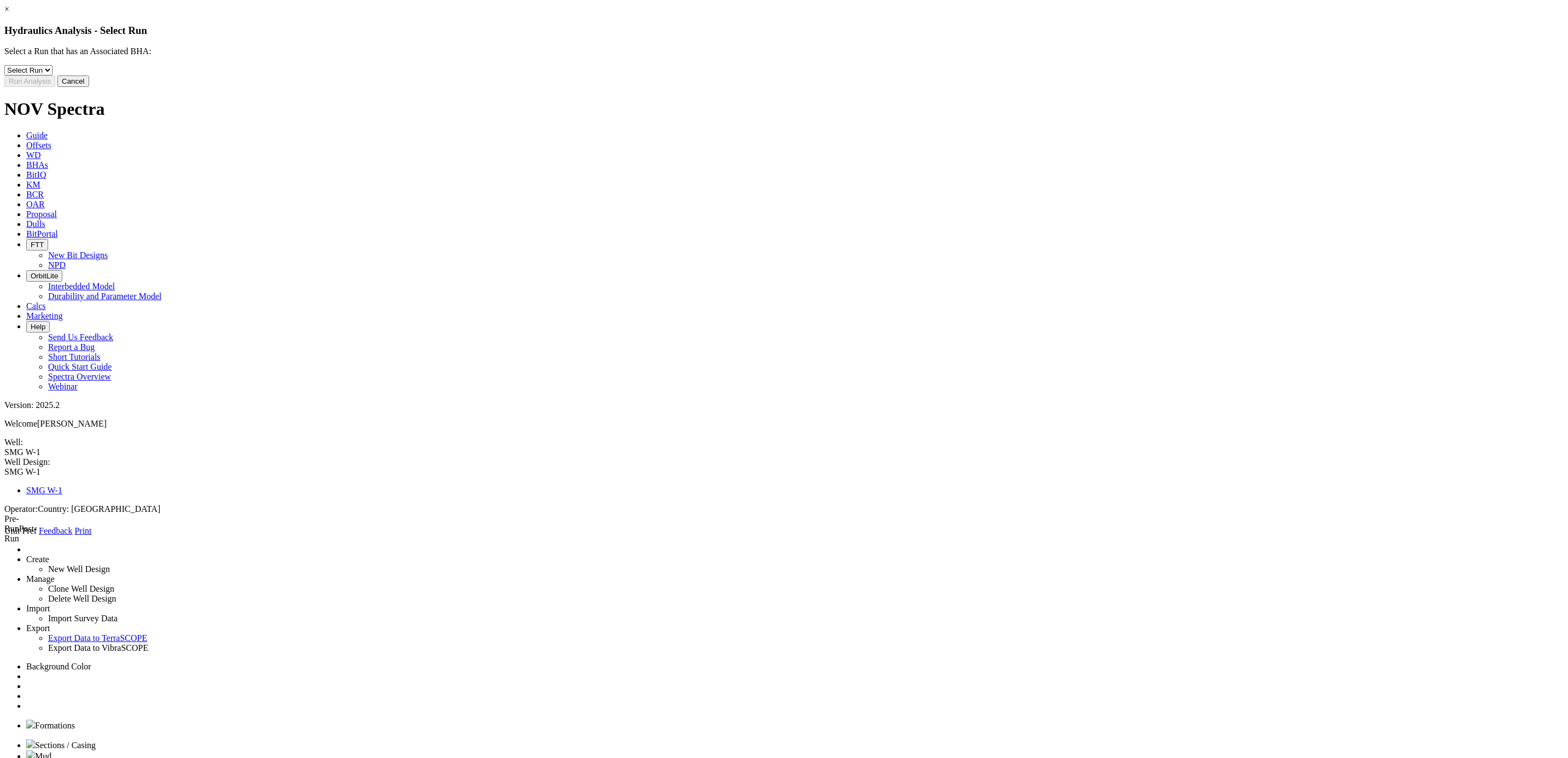
click at [52, 75] on select "Select Run 1" at bounding box center [28, 70] width 48 height 10
select select "object:4342"
click at [52, 74] on select "Select Run 1" at bounding box center [28, 70] width 48 height 10
click at [55, 87] on button "Run Analysis" at bounding box center [30, 81] width 51 height 12
